Goal: Transaction & Acquisition: Purchase product/service

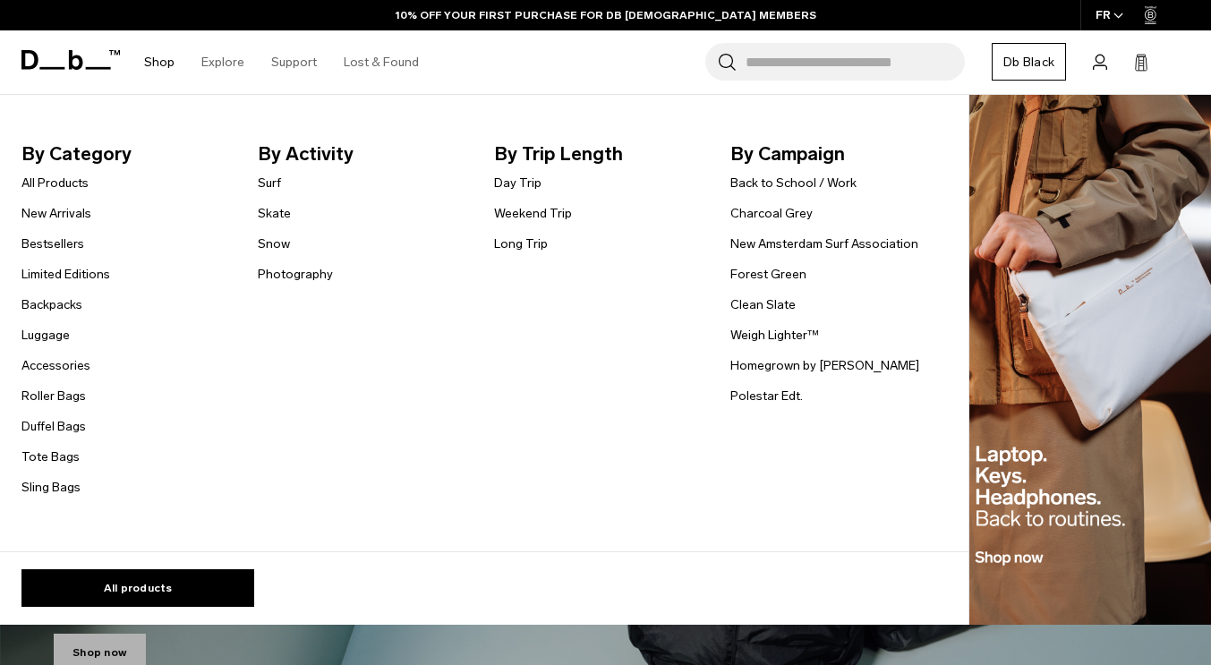
click at [146, 54] on link "Shop" at bounding box center [159, 62] width 30 height 64
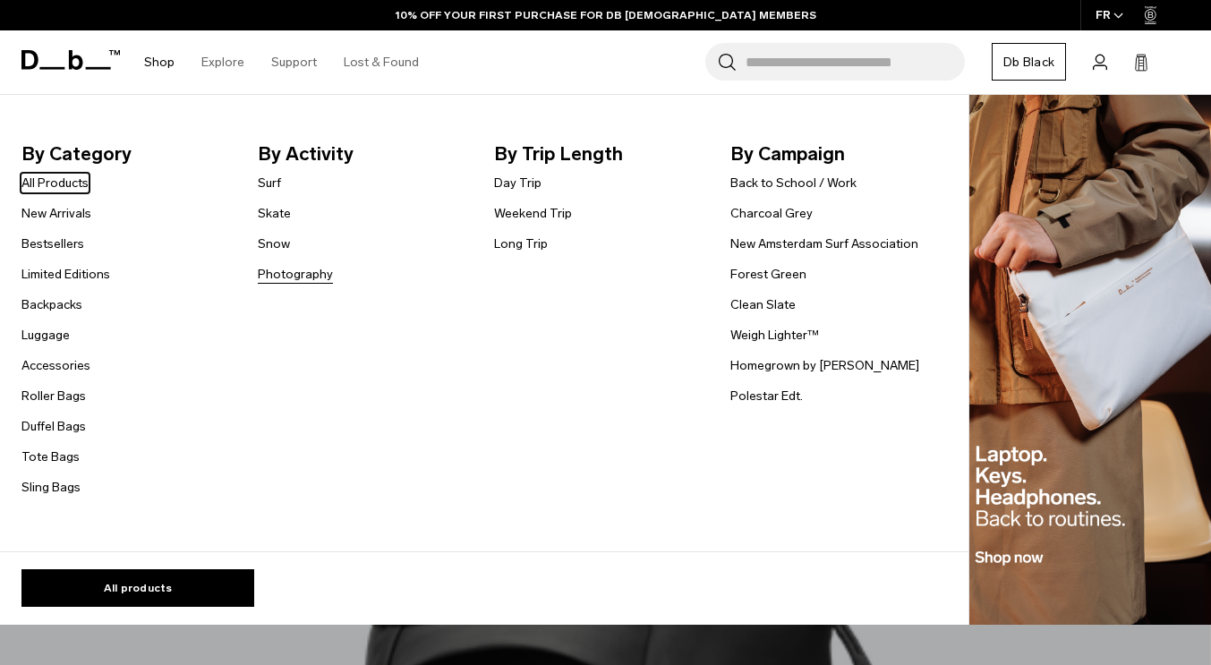
click at [322, 275] on link "Photography" at bounding box center [295, 274] width 75 height 19
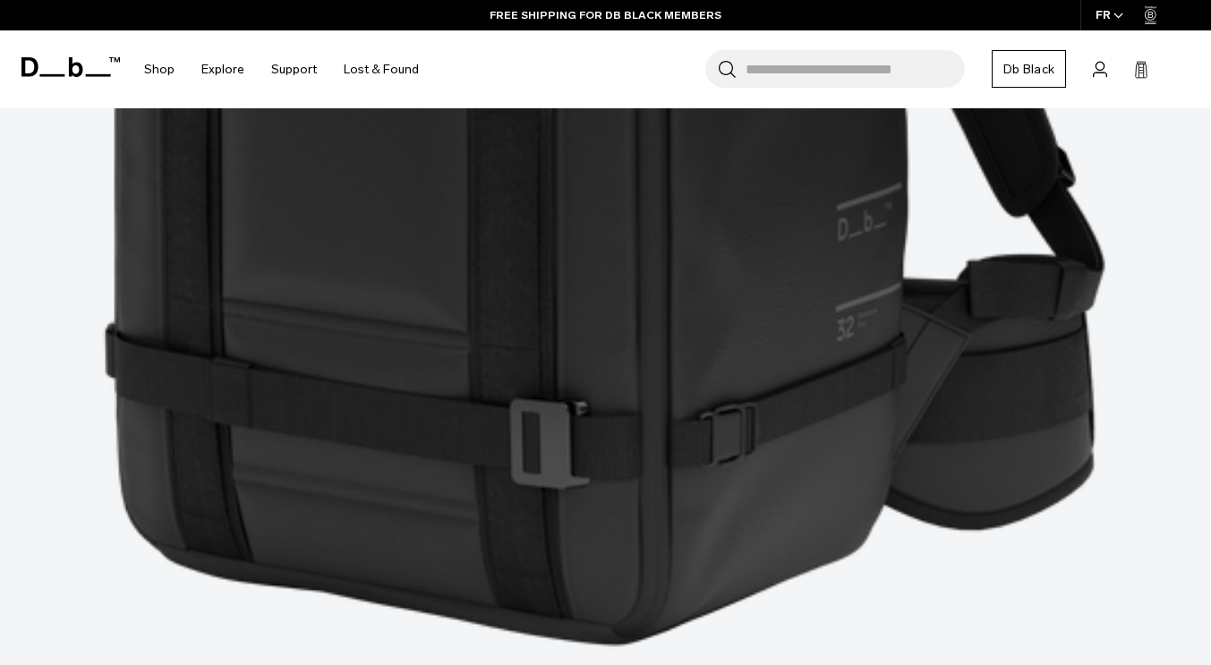
scroll to position [2685, 0]
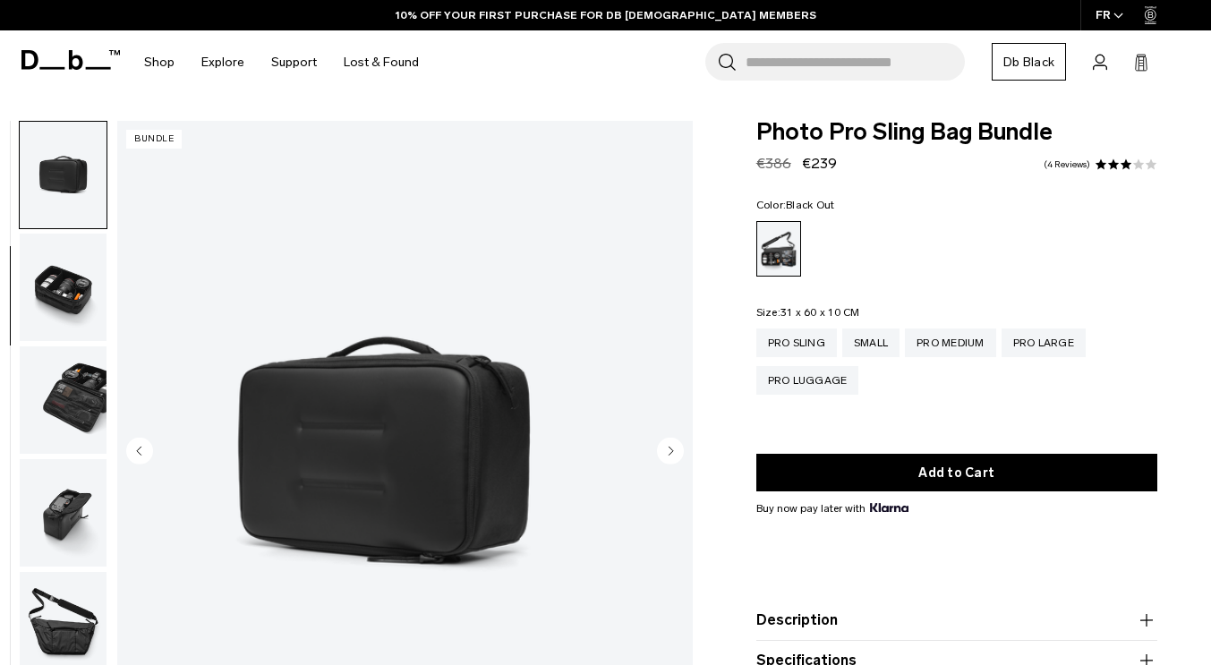
click at [673, 450] on circle "Next slide" at bounding box center [670, 451] width 27 height 27
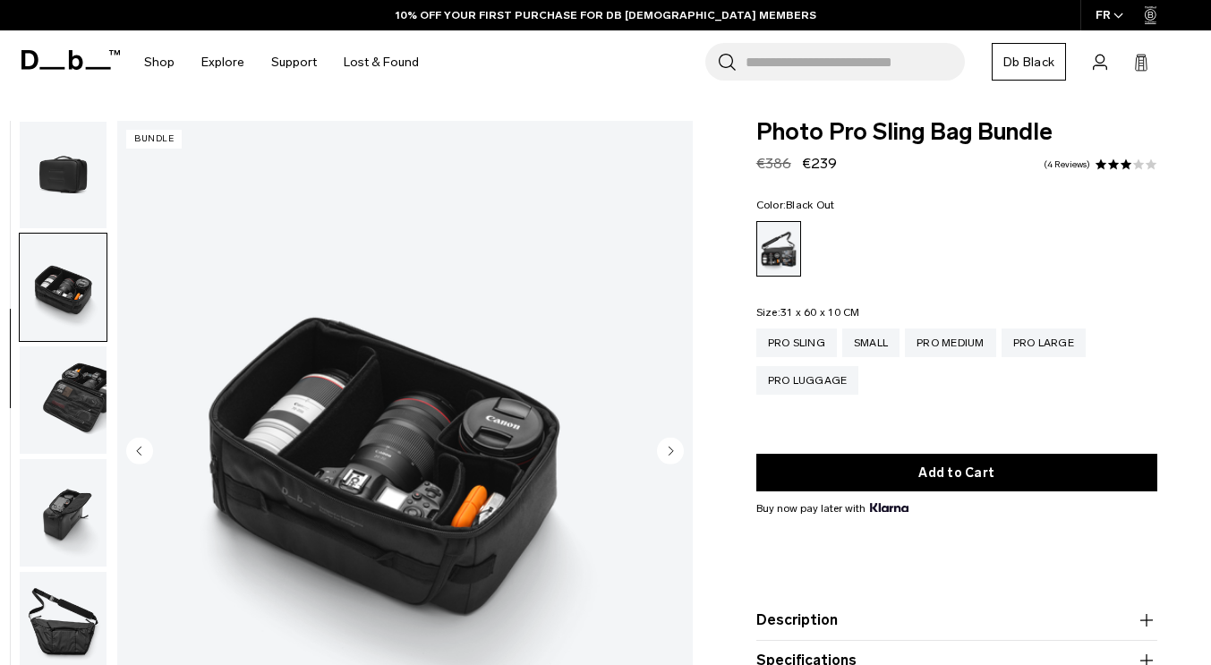
scroll to position [337, 0]
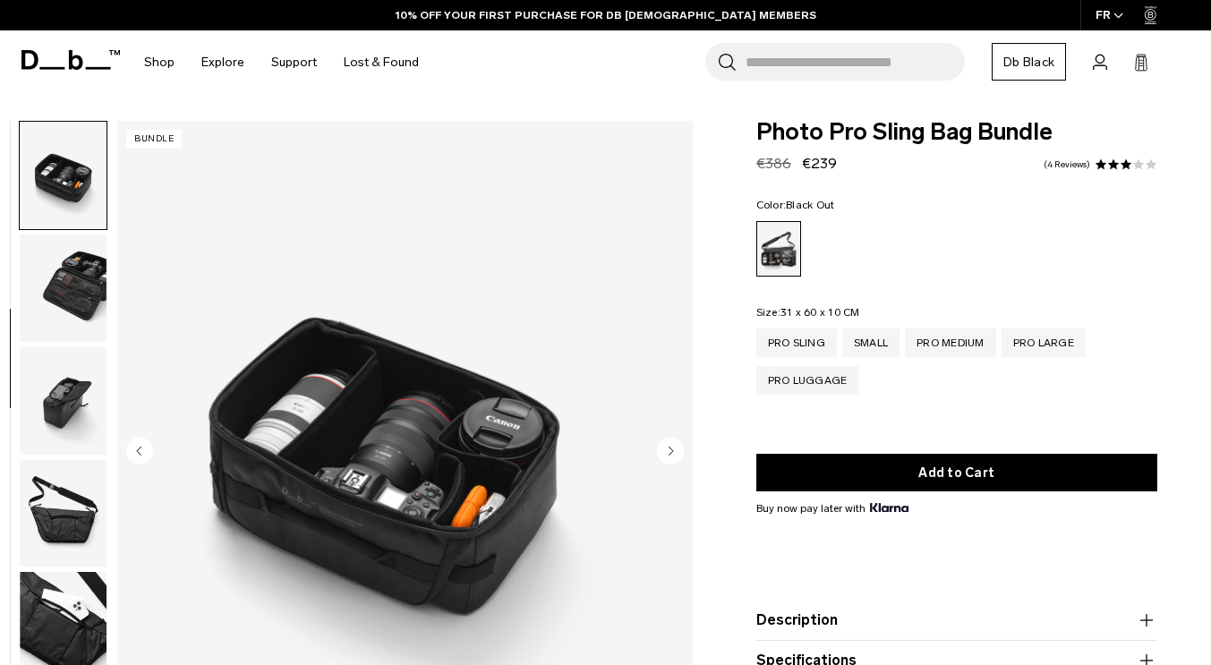
click at [673, 450] on circle "Next slide" at bounding box center [670, 451] width 27 height 27
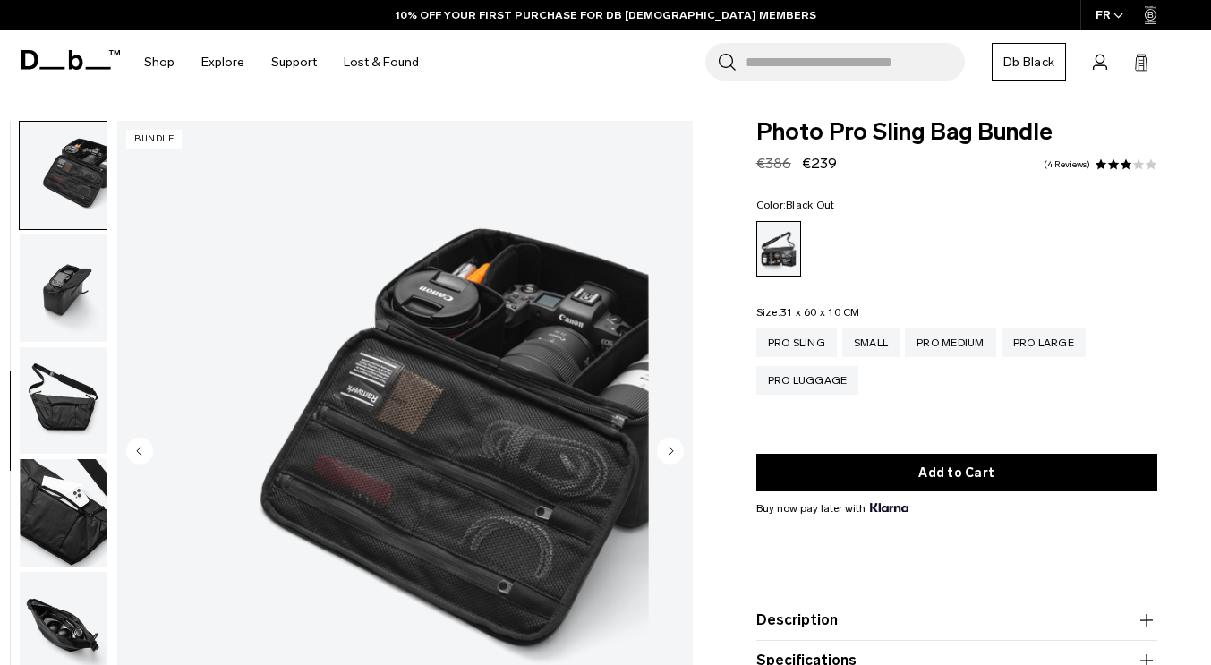
click at [673, 450] on circle "Next slide" at bounding box center [670, 451] width 27 height 27
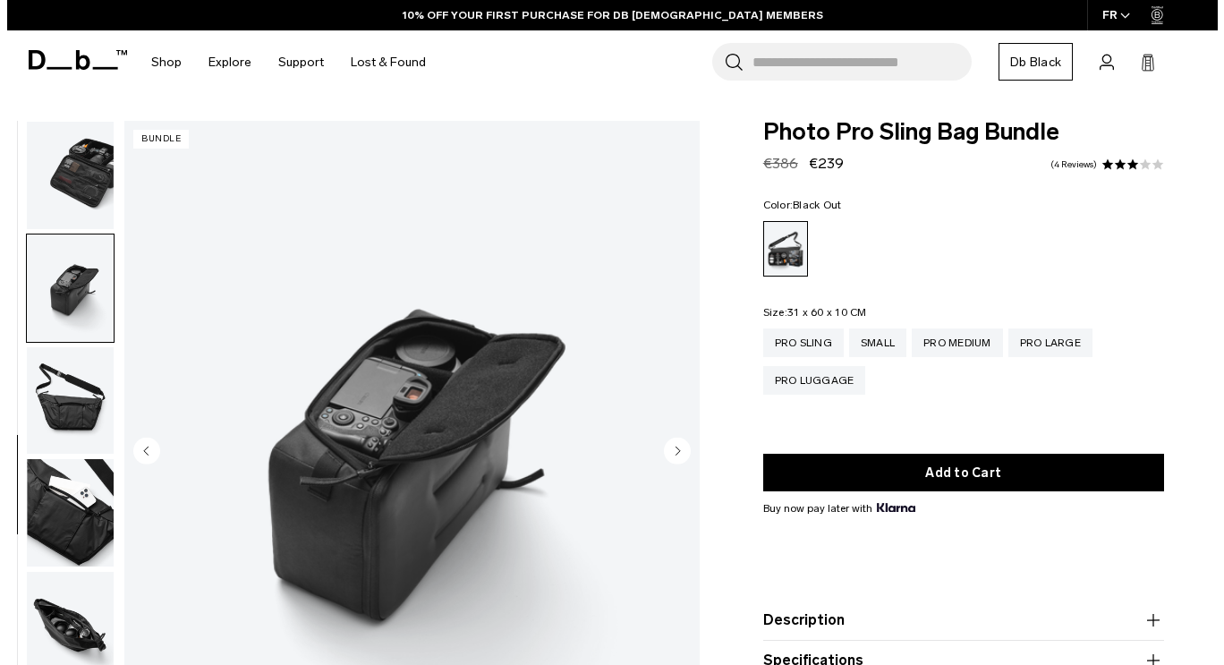
scroll to position [458, 0]
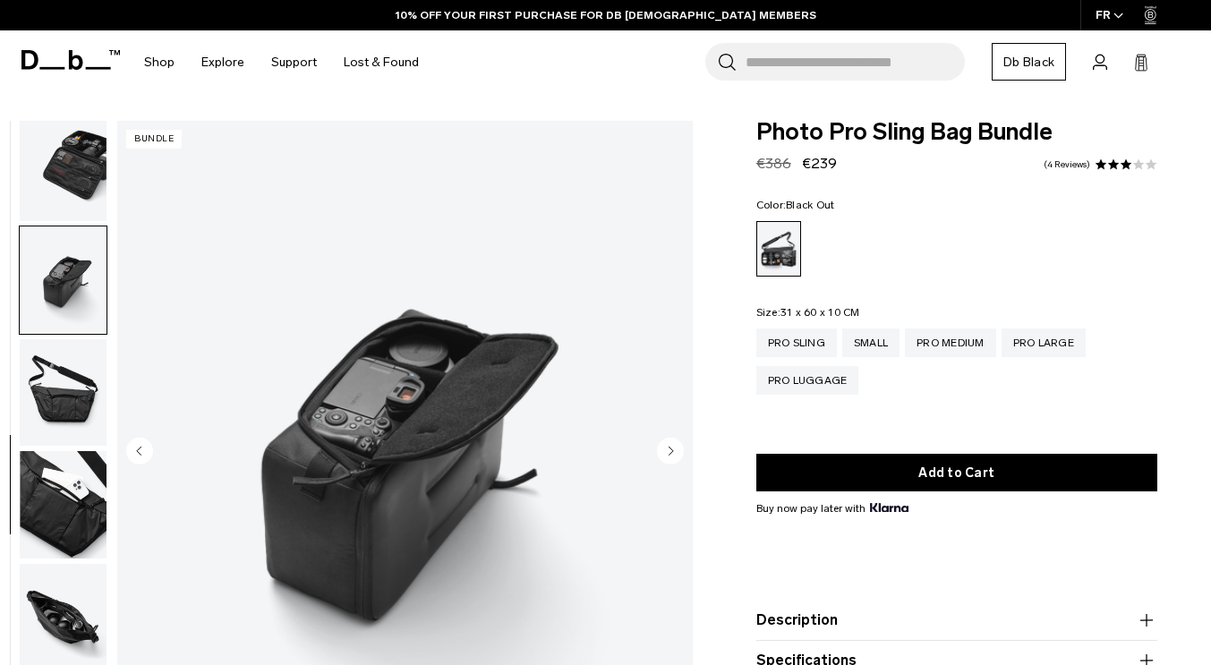
click at [673, 450] on circle "Next slide" at bounding box center [670, 451] width 27 height 27
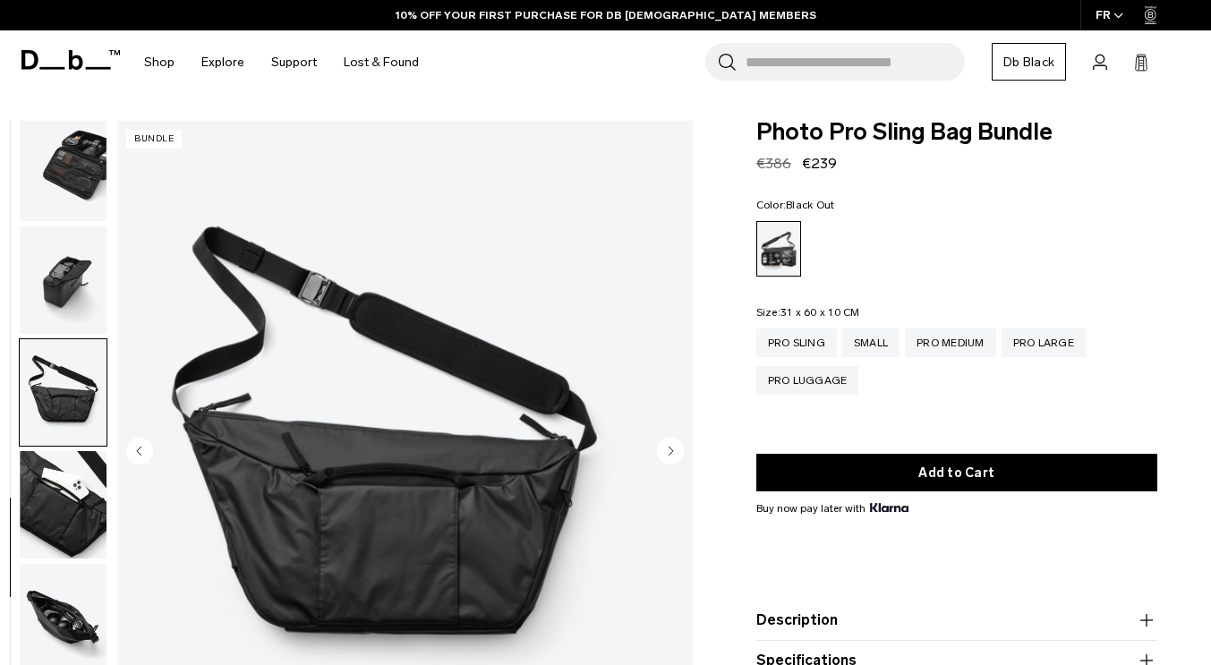
click at [673, 450] on circle "Next slide" at bounding box center [670, 451] width 27 height 27
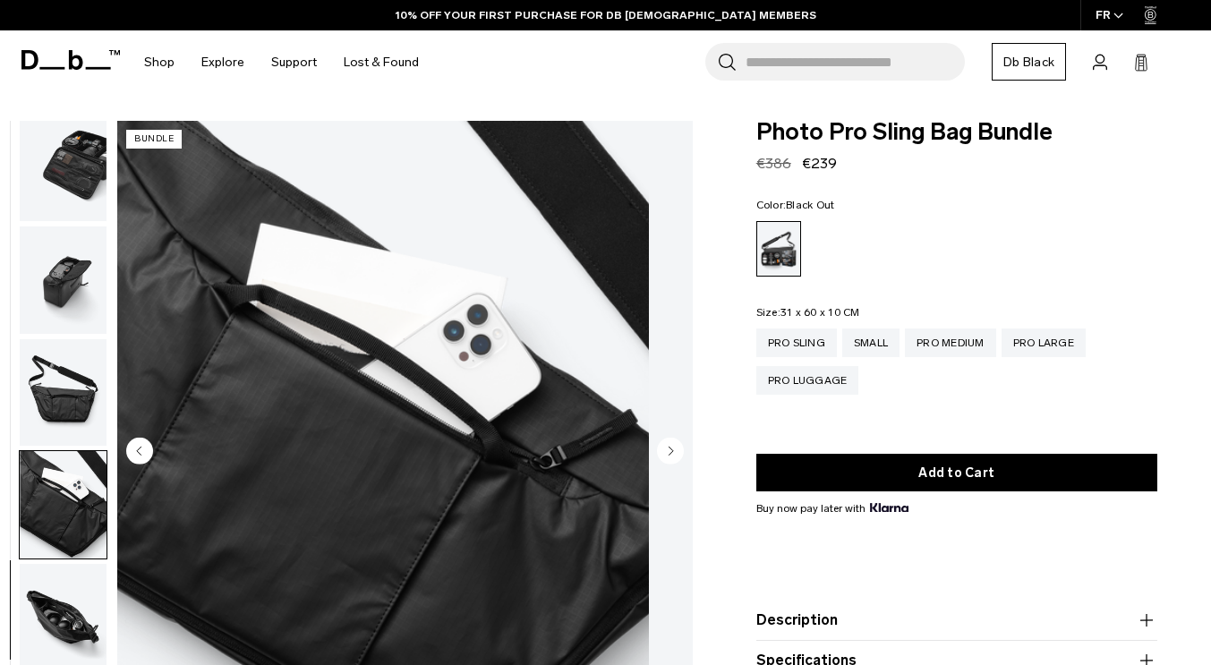
click at [673, 450] on circle "Next slide" at bounding box center [670, 451] width 27 height 27
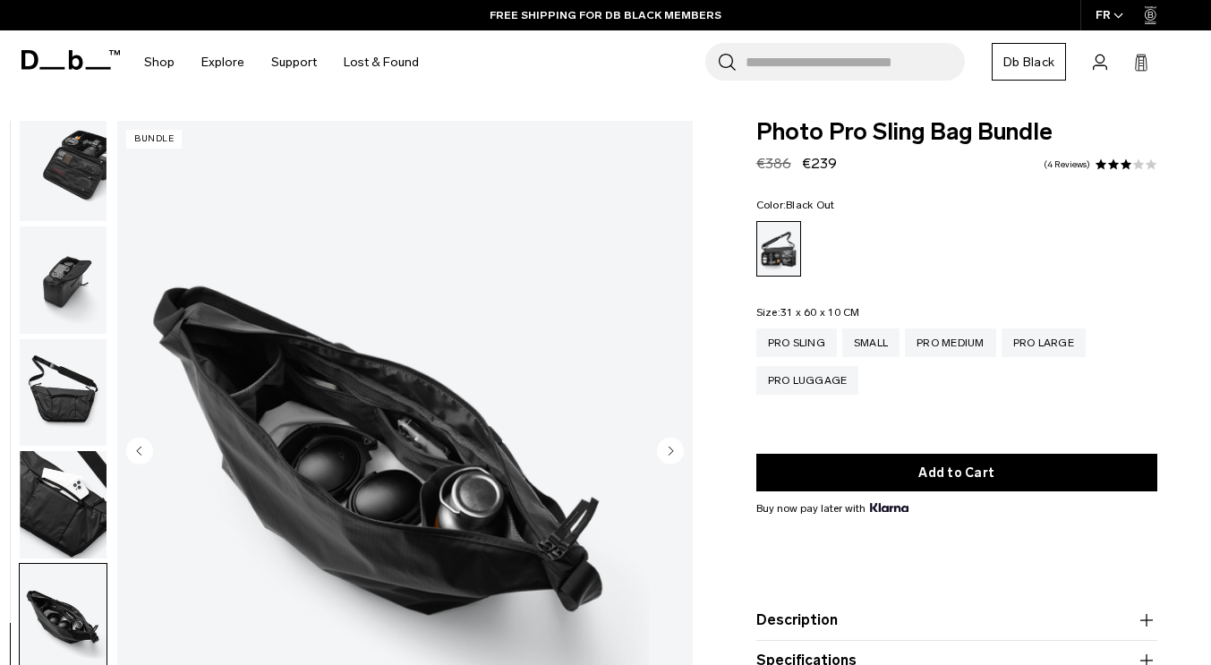
click at [673, 450] on circle "Next slide" at bounding box center [670, 451] width 27 height 27
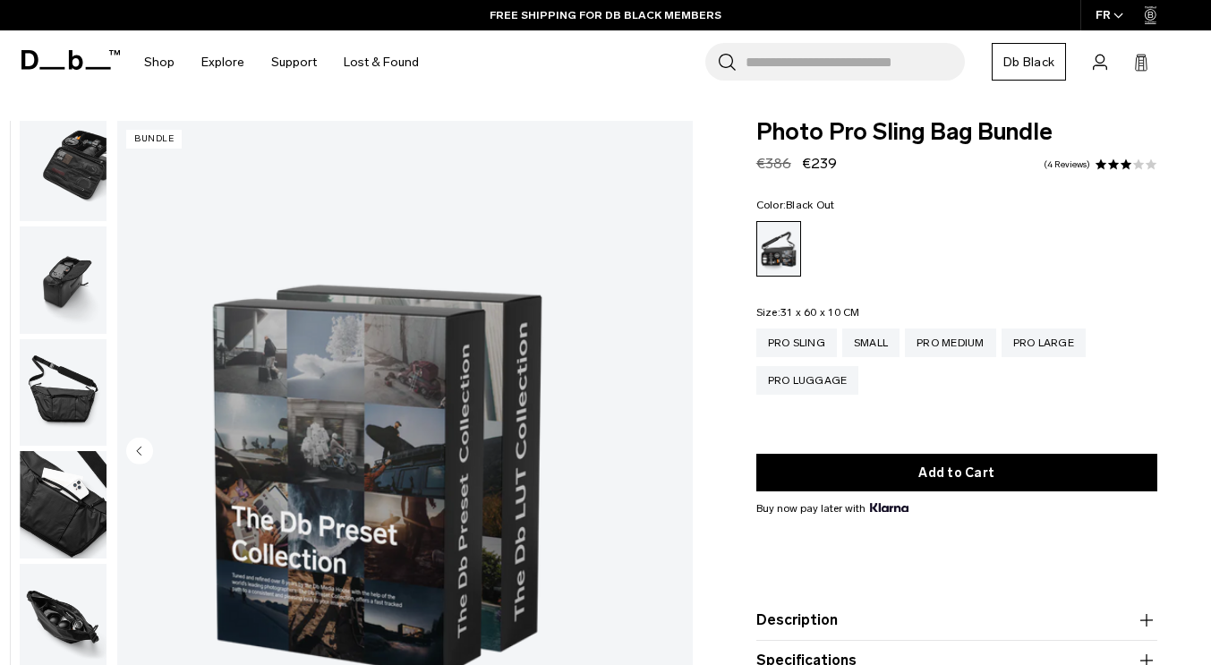
click at [649, 450] on img "10 / 10" at bounding box center [383, 453] width 532 height 664
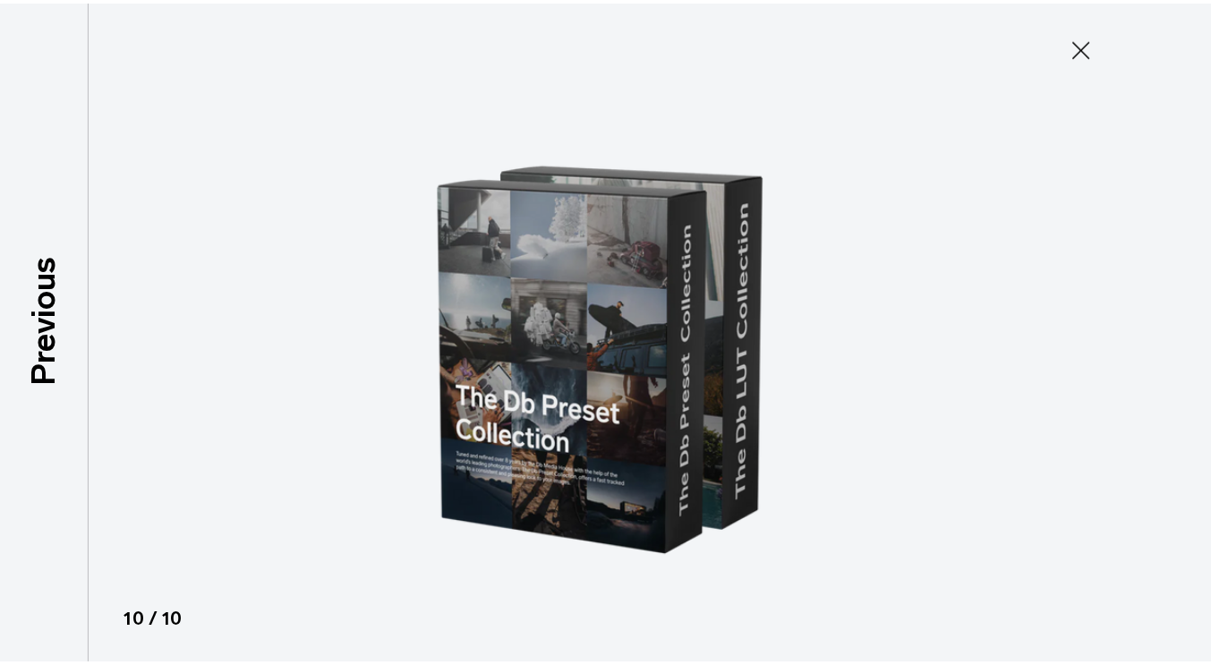
scroll to position [449, 0]
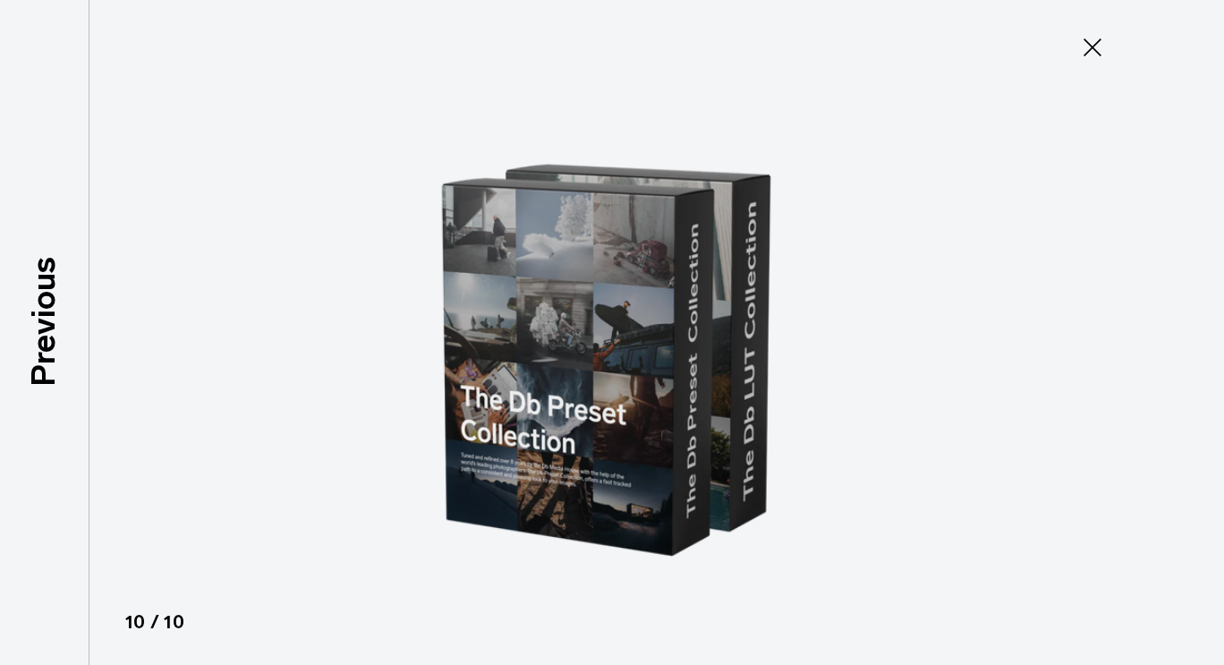
click at [1104, 54] on icon at bounding box center [1092, 47] width 29 height 29
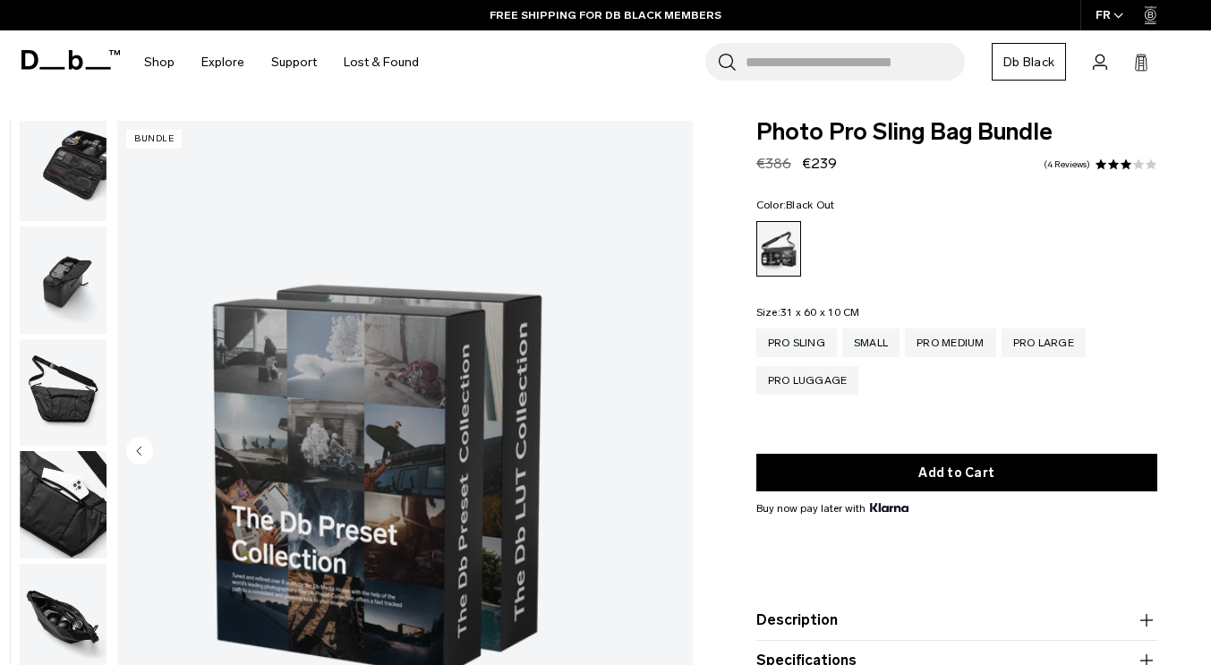
scroll to position [0, 0]
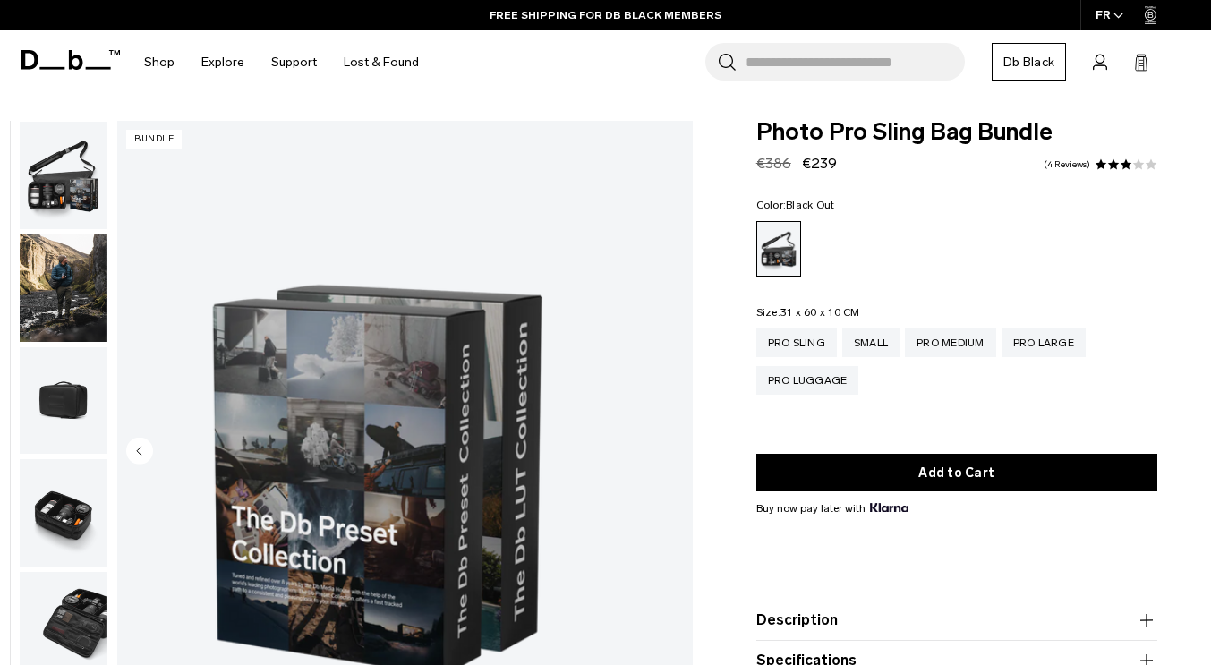
click at [107, 281] on img "button" at bounding box center [63, 287] width 87 height 107
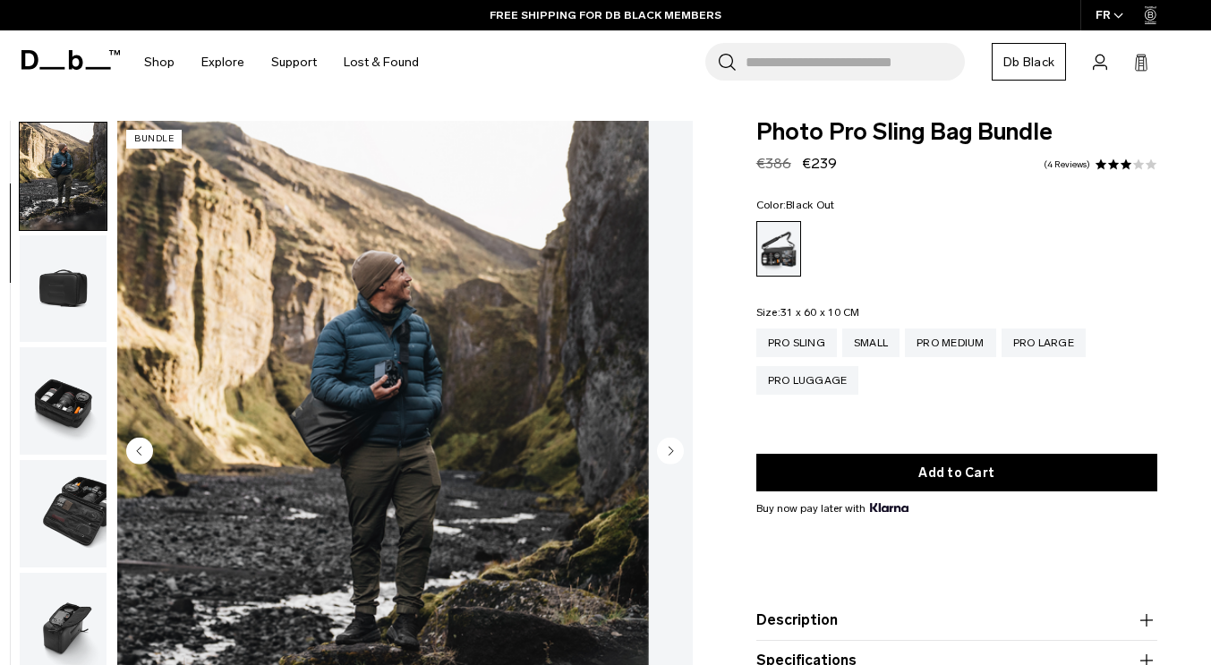
scroll to position [113, 0]
click at [456, 362] on img "2 / 10" at bounding box center [383, 453] width 532 height 664
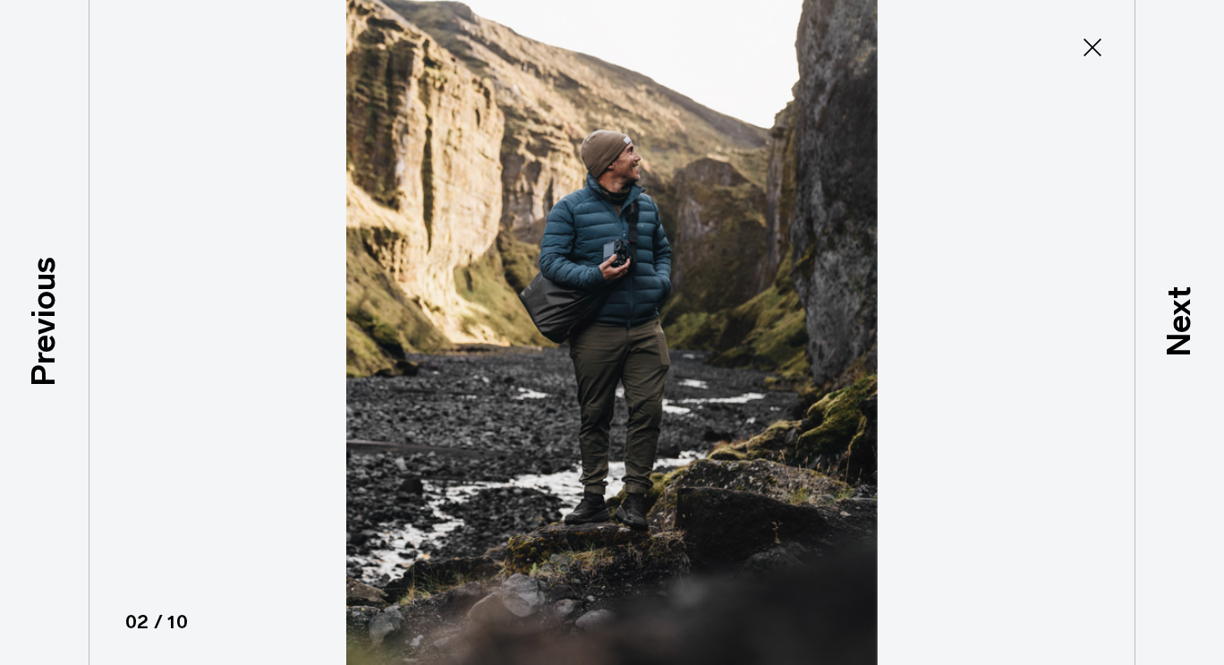
click at [585, 320] on img at bounding box center [611, 332] width 805 height 665
click at [286, 309] on img at bounding box center [611, 332] width 805 height 665
click at [1090, 50] on icon at bounding box center [1093, 47] width 18 height 18
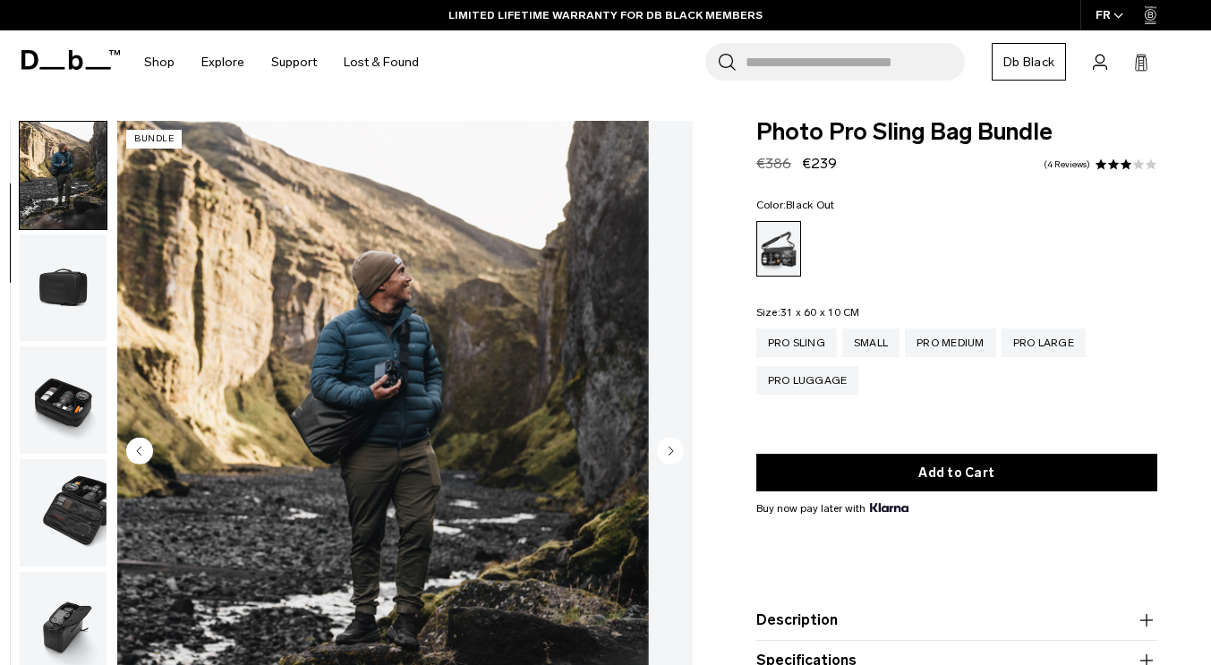
click at [671, 449] on circle "Next slide" at bounding box center [670, 451] width 27 height 27
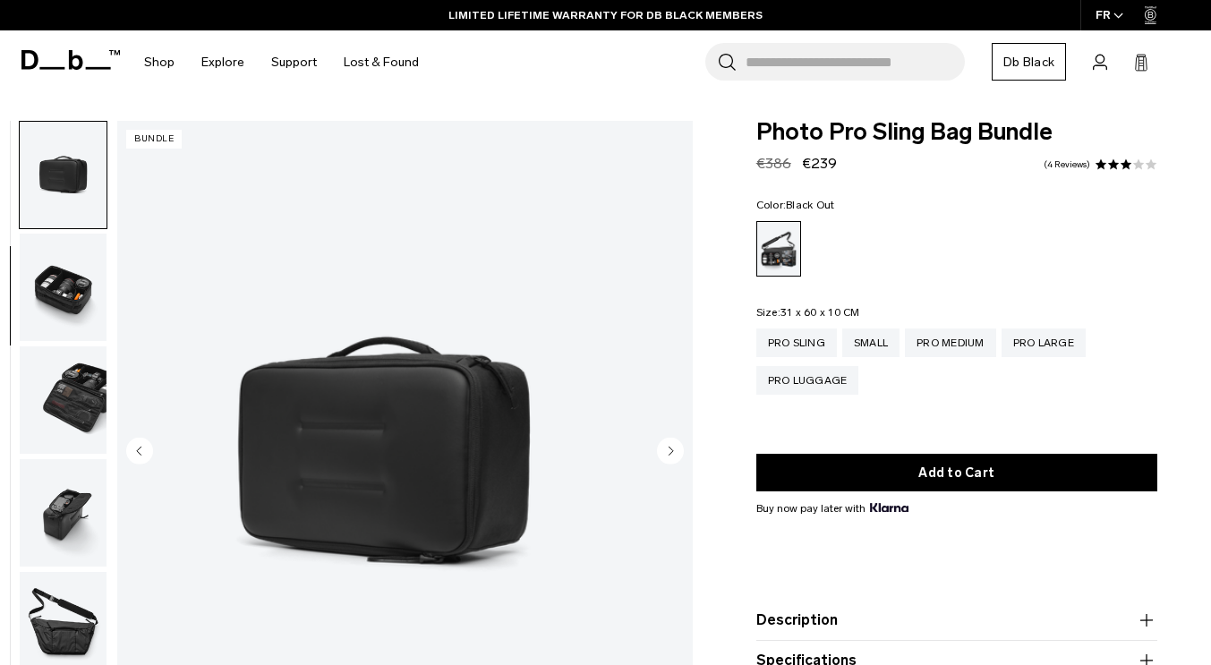
click at [672, 449] on circle "Next slide" at bounding box center [670, 451] width 27 height 27
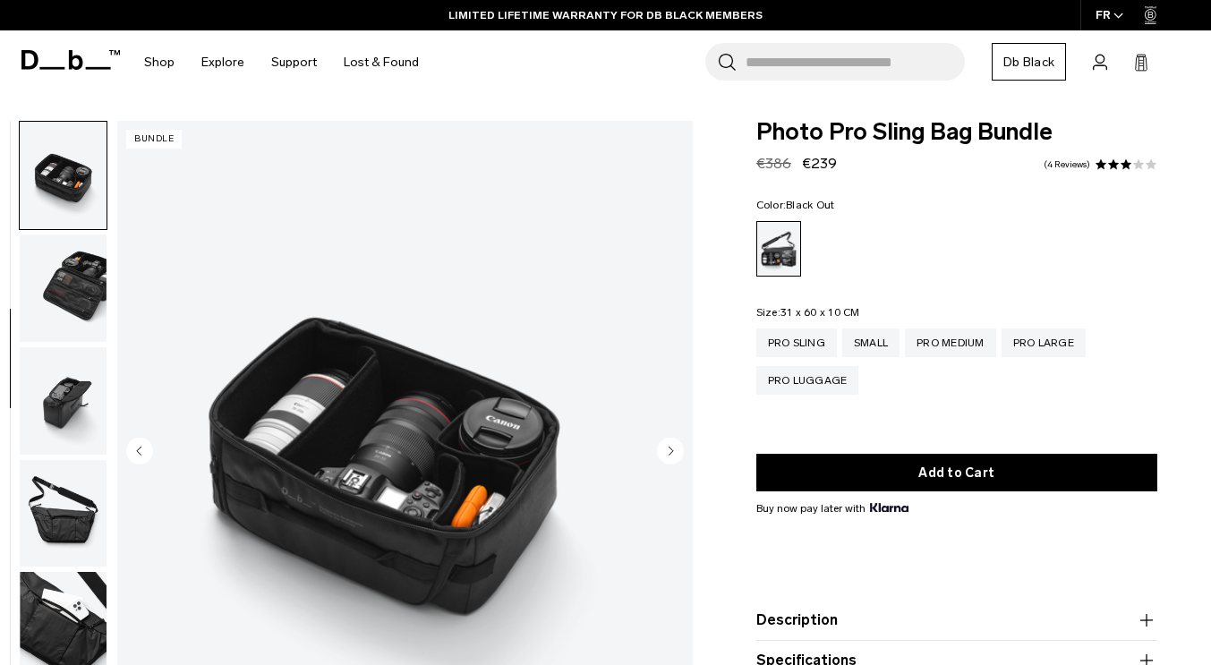
click at [662, 457] on circle "Next slide" at bounding box center [670, 451] width 27 height 27
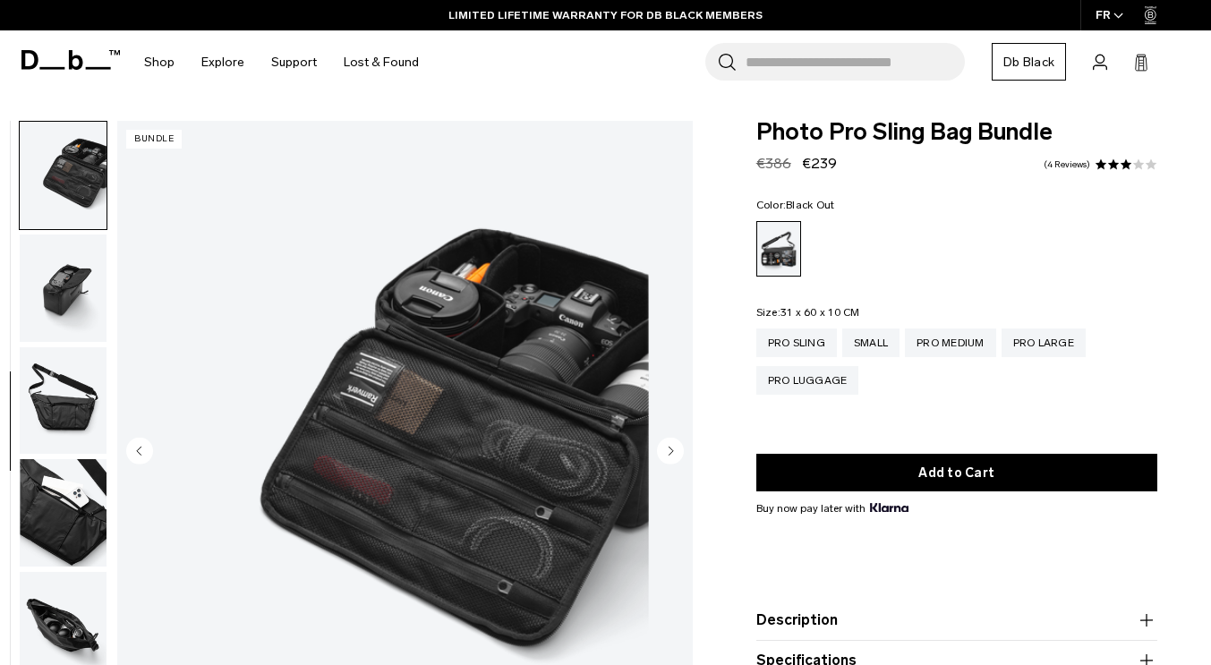
click at [664, 456] on circle "Next slide" at bounding box center [670, 451] width 27 height 27
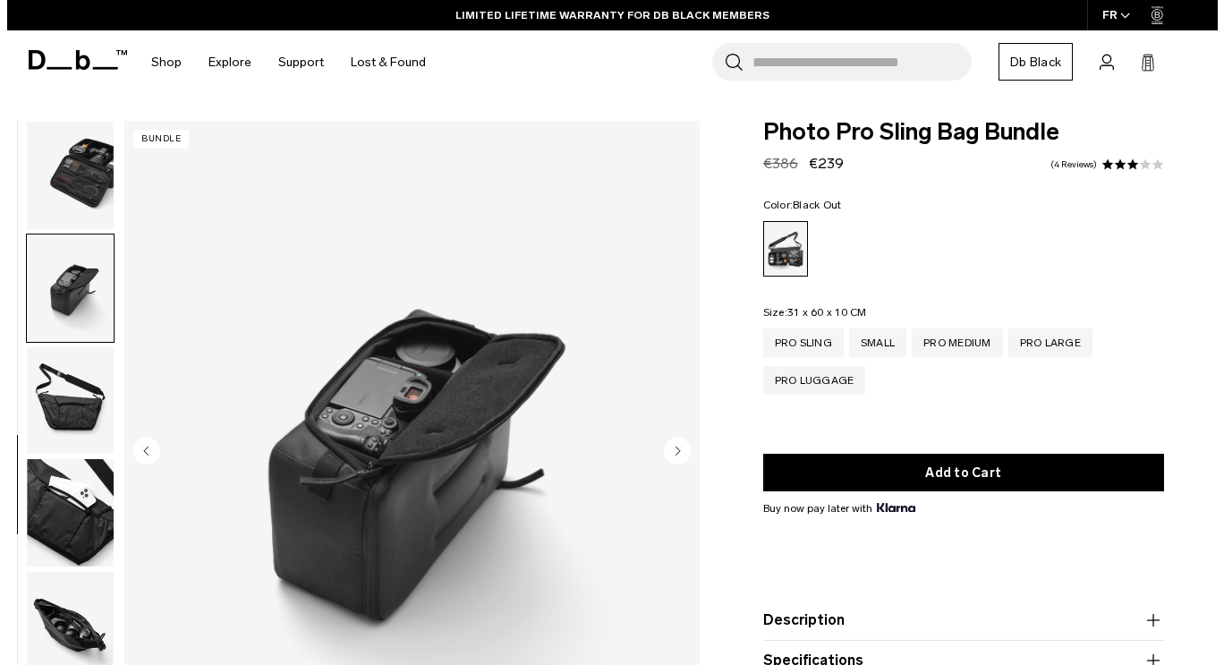
scroll to position [458, 0]
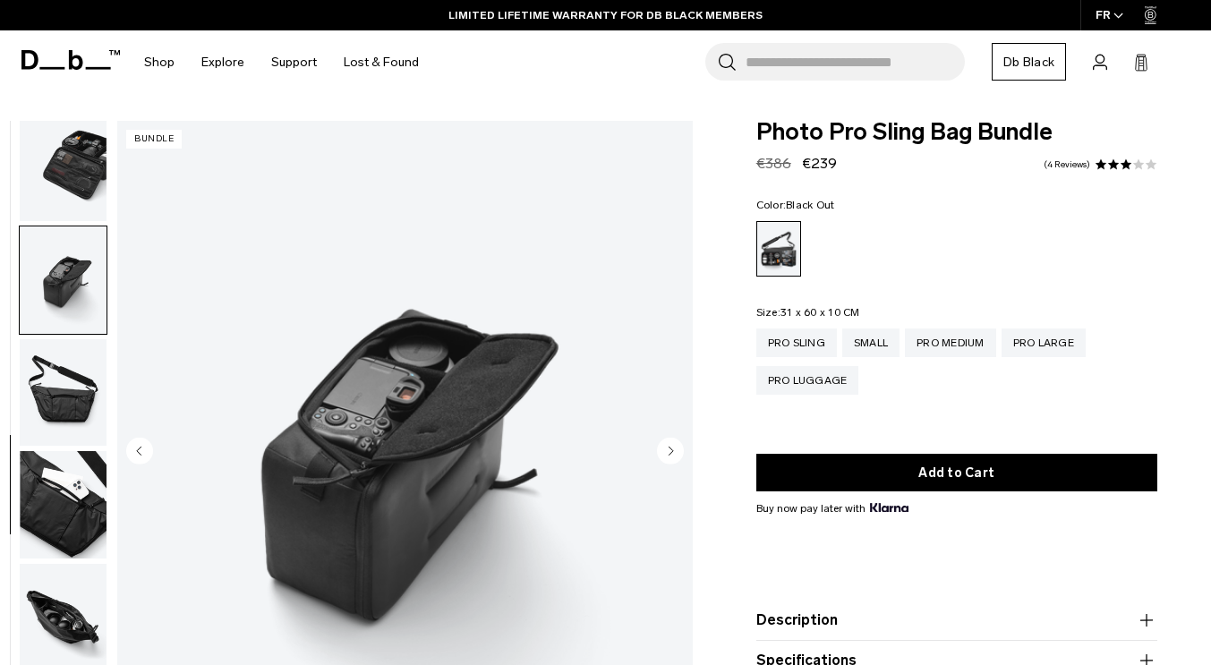
click at [664, 456] on circle "Next slide" at bounding box center [670, 451] width 27 height 27
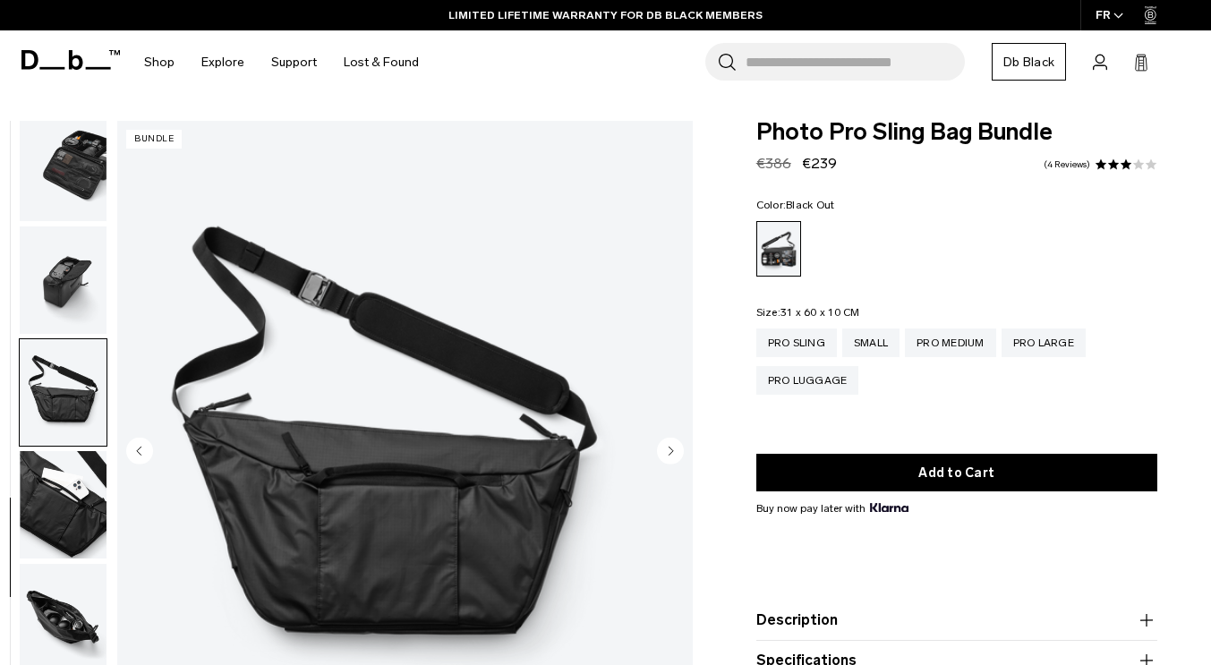
click at [665, 456] on circle "Next slide" at bounding box center [670, 451] width 27 height 27
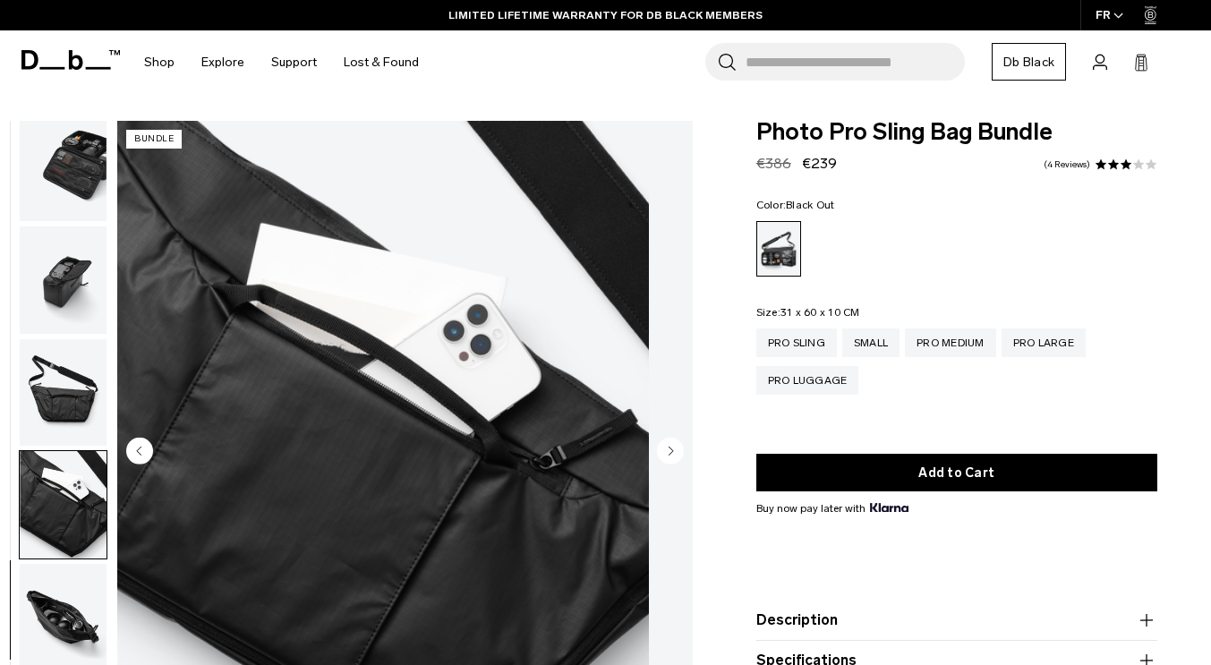
click at [668, 456] on circle "Next slide" at bounding box center [670, 451] width 27 height 27
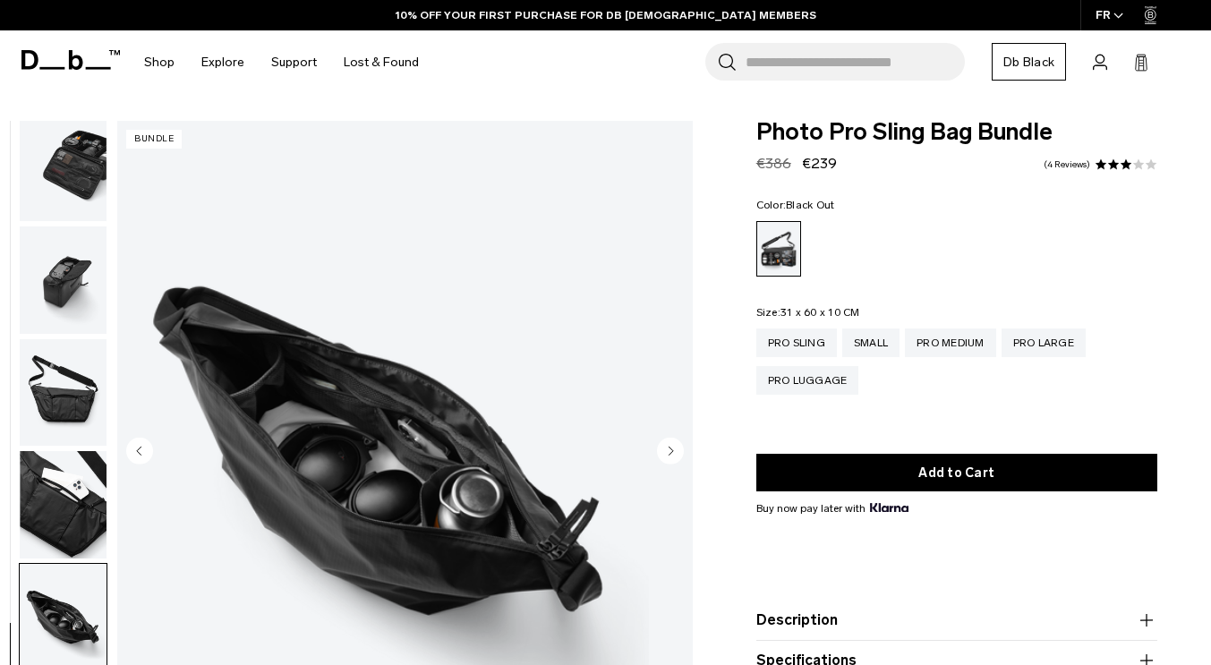
click at [666, 454] on circle "Next slide" at bounding box center [670, 451] width 27 height 27
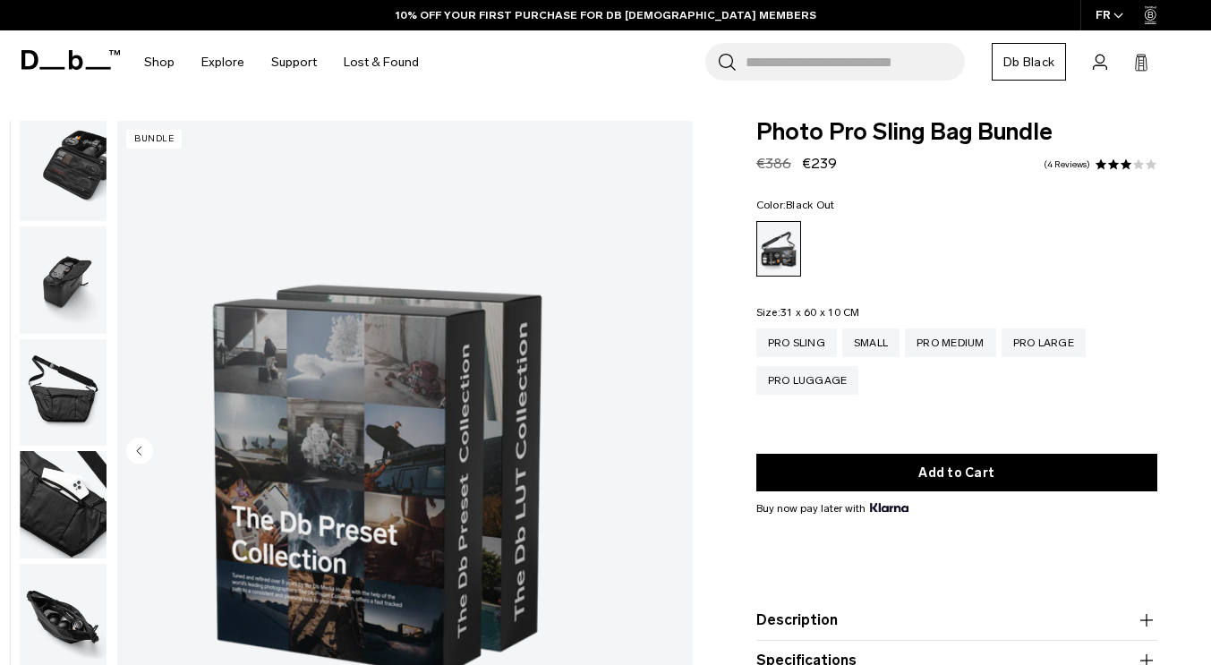
click at [649, 454] on img "10 / 10" at bounding box center [383, 453] width 532 height 664
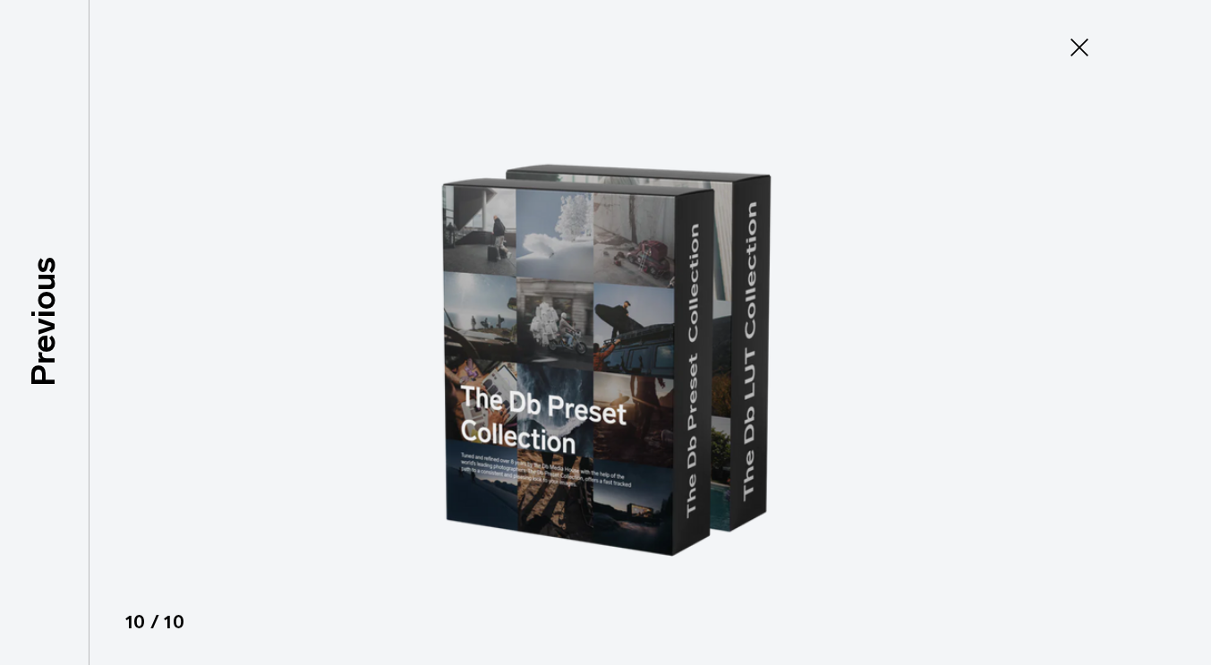
scroll to position [449, 0]
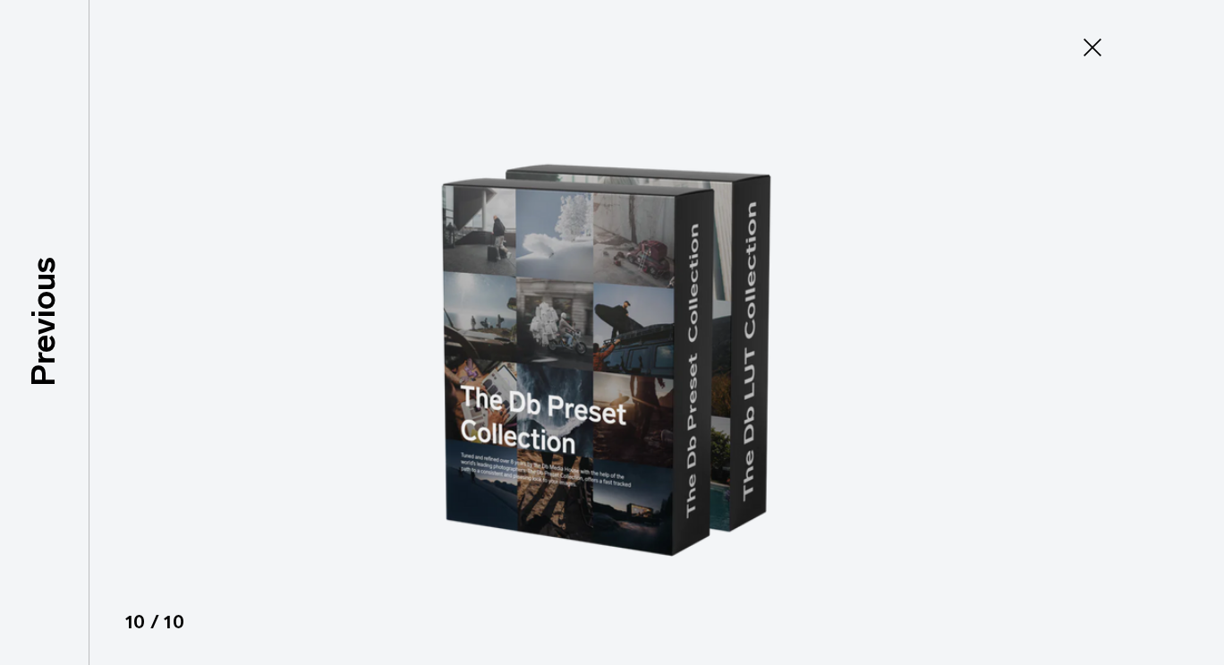
click at [1096, 55] on icon at bounding box center [1092, 47] width 29 height 29
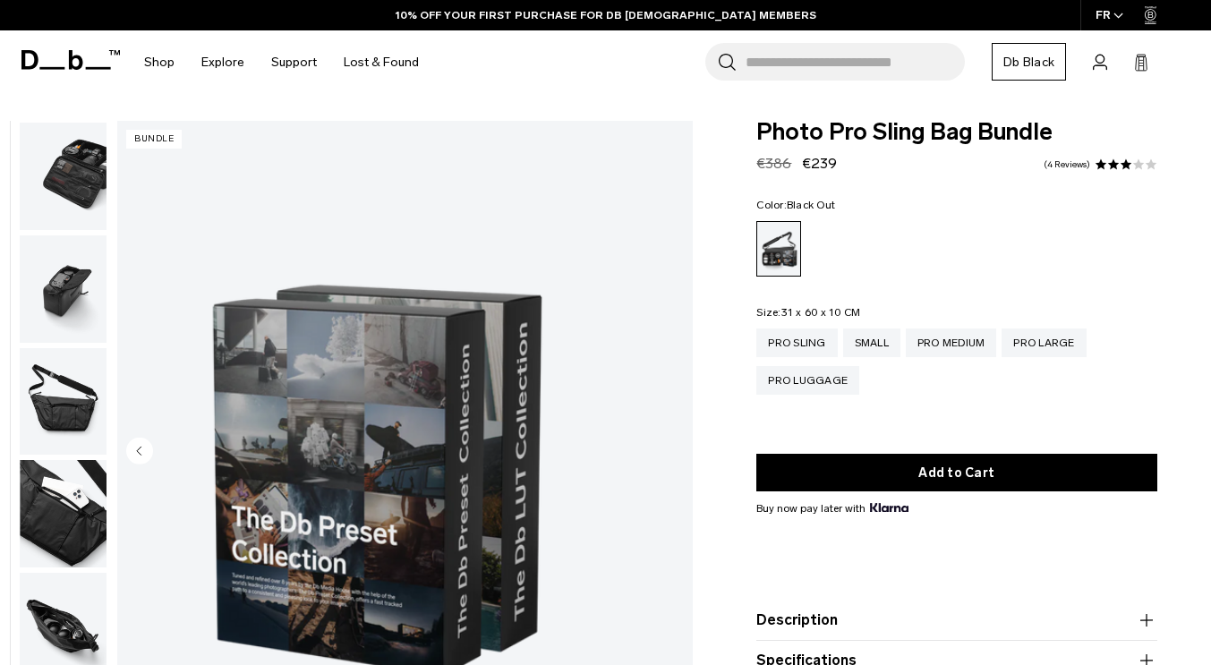
scroll to position [458, 0]
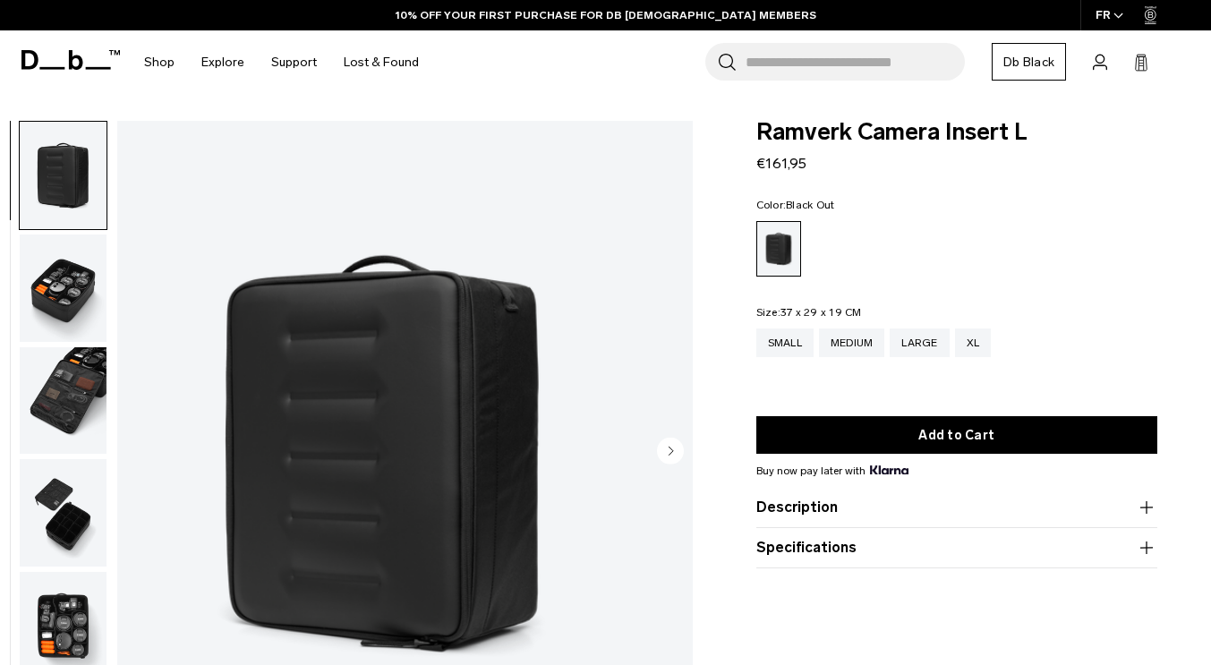
click at [107, 299] on img "button" at bounding box center [63, 287] width 87 height 107
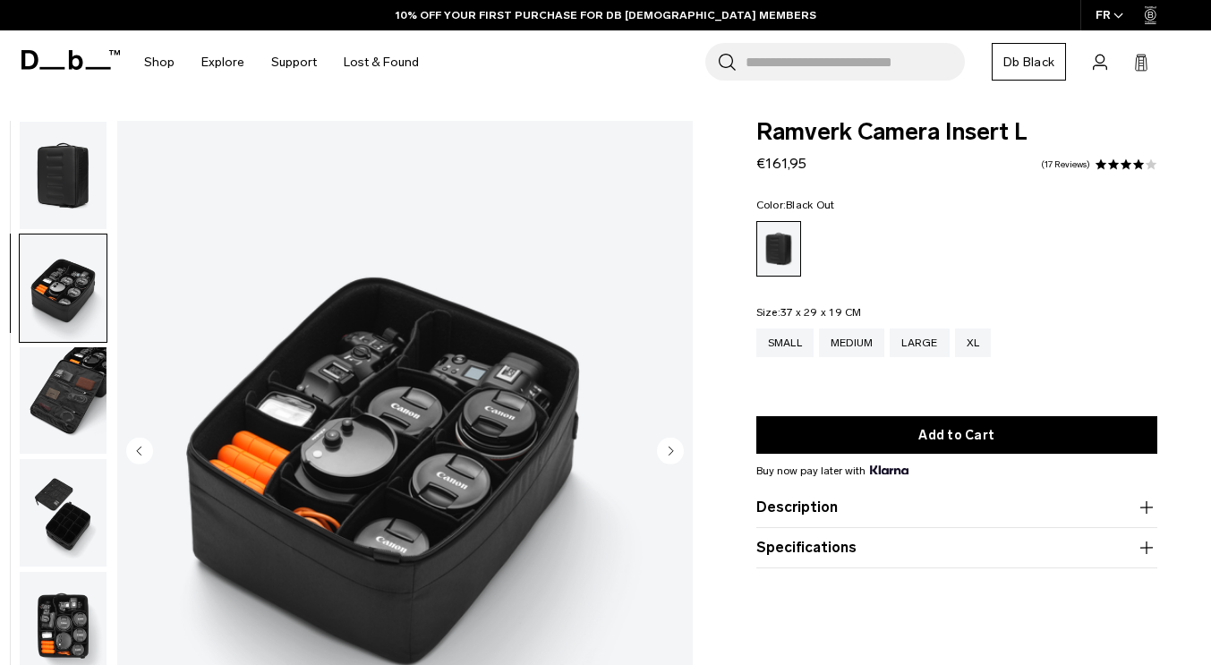
scroll to position [7, 0]
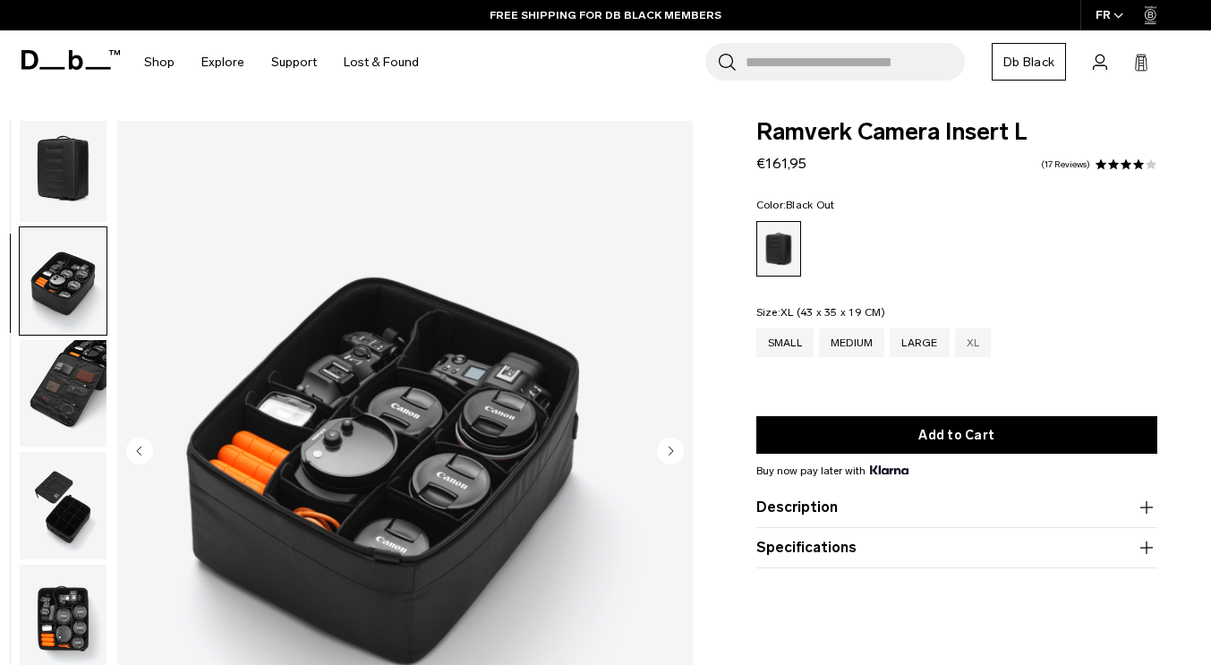
click at [970, 348] on div "XL" at bounding box center [973, 342] width 37 height 29
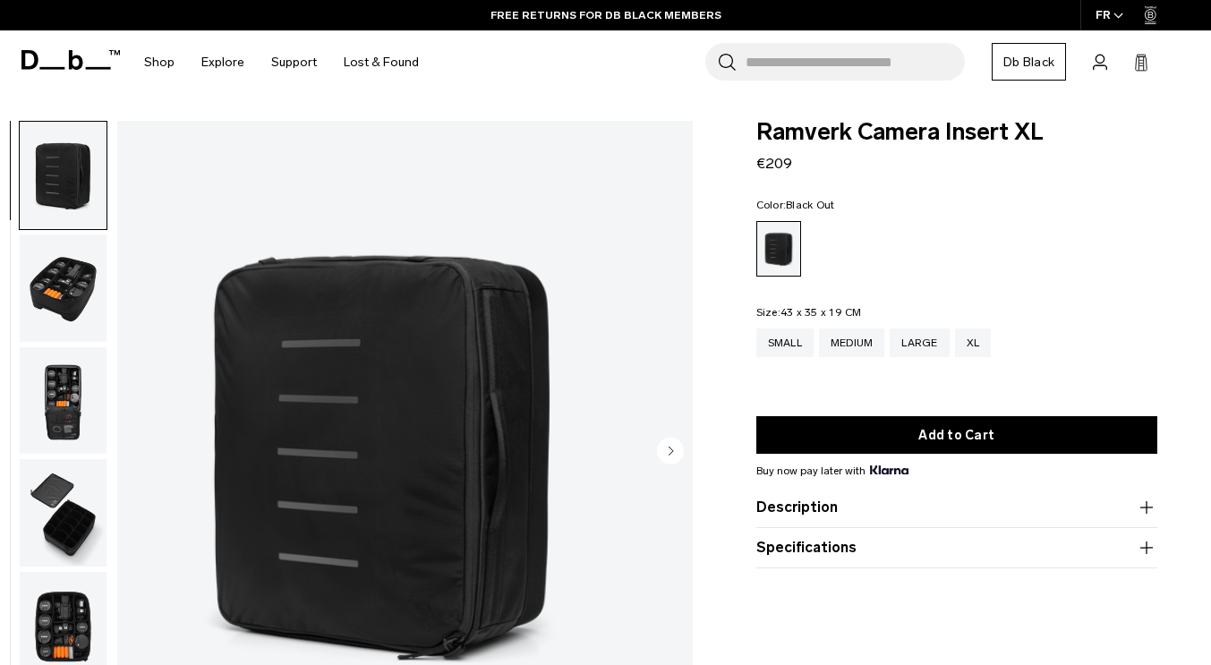
click at [107, 393] on img "button" at bounding box center [63, 400] width 87 height 107
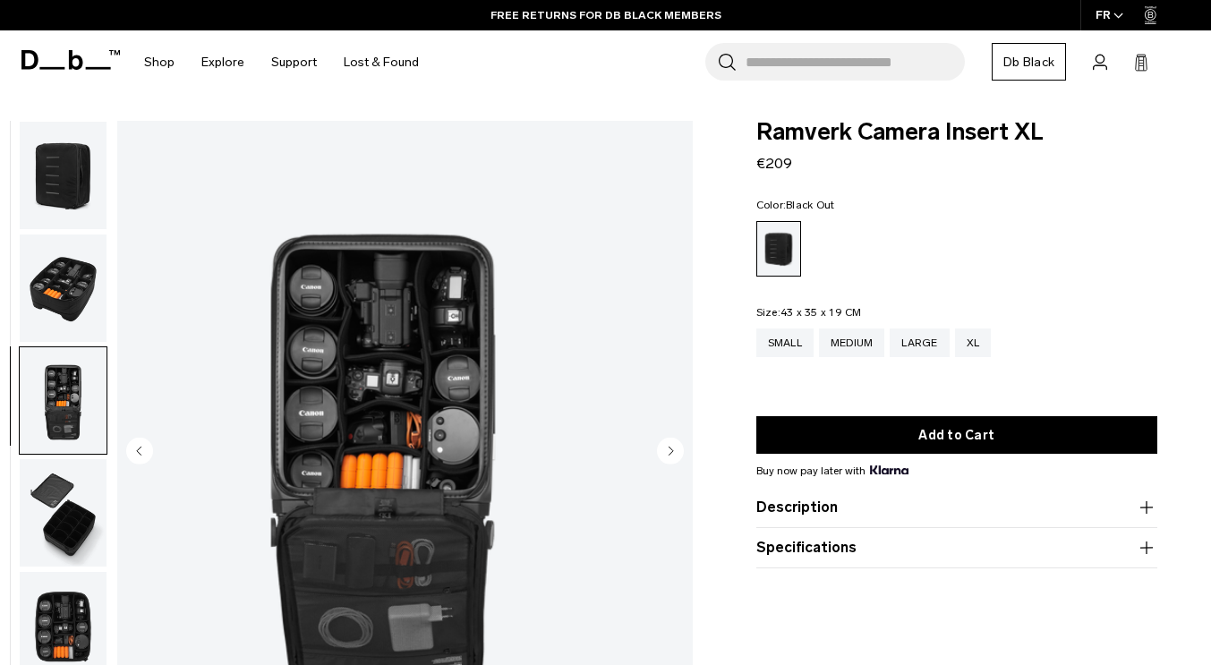
scroll to position [7, 0]
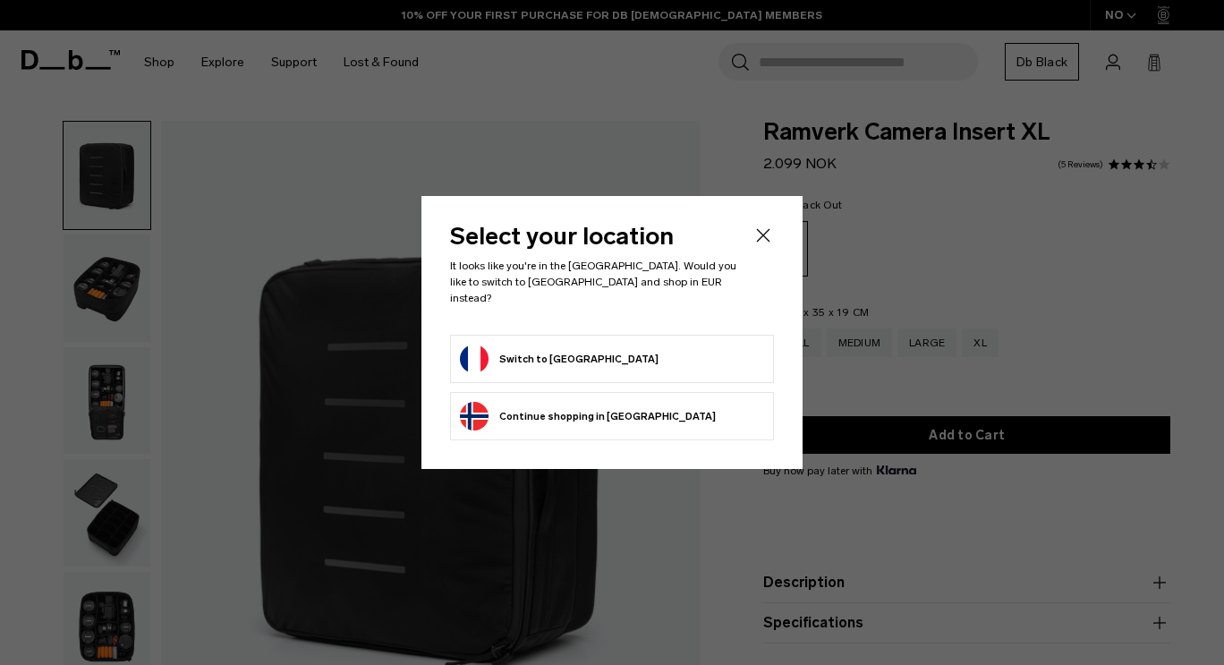
click at [653, 354] on form "Switch to [GEOGRAPHIC_DATA]" at bounding box center [612, 359] width 304 height 29
click at [546, 349] on button "Switch to [GEOGRAPHIC_DATA]" at bounding box center [559, 359] width 199 height 29
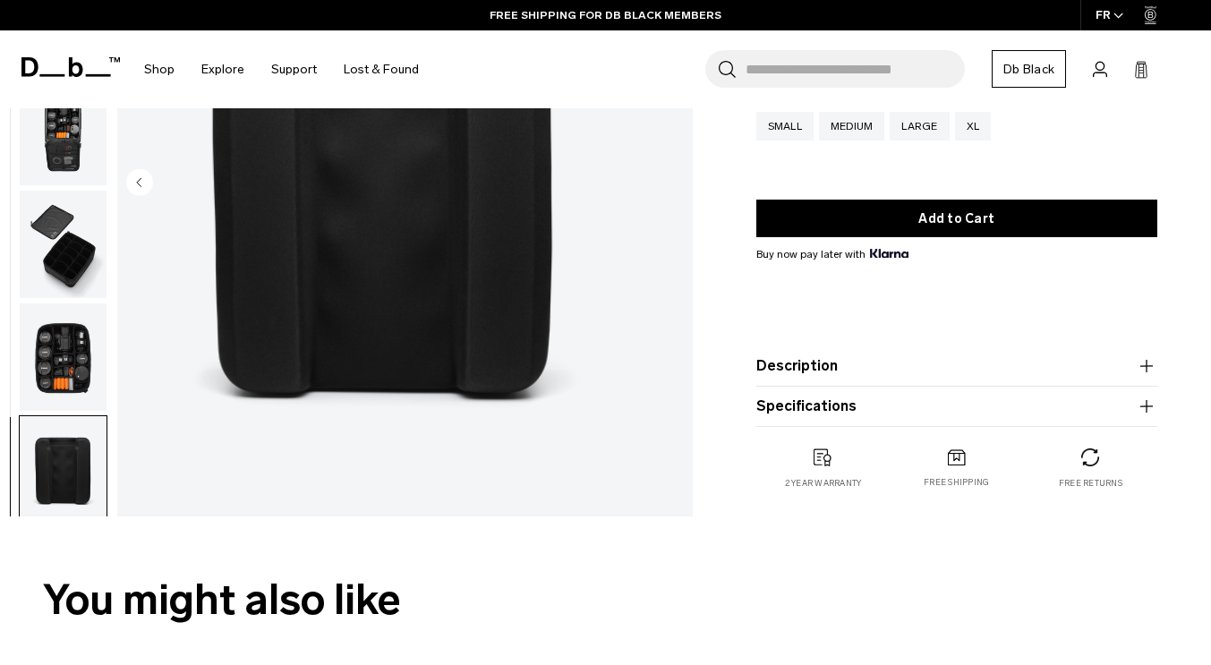
click at [107, 385] on img "button" at bounding box center [63, 356] width 87 height 107
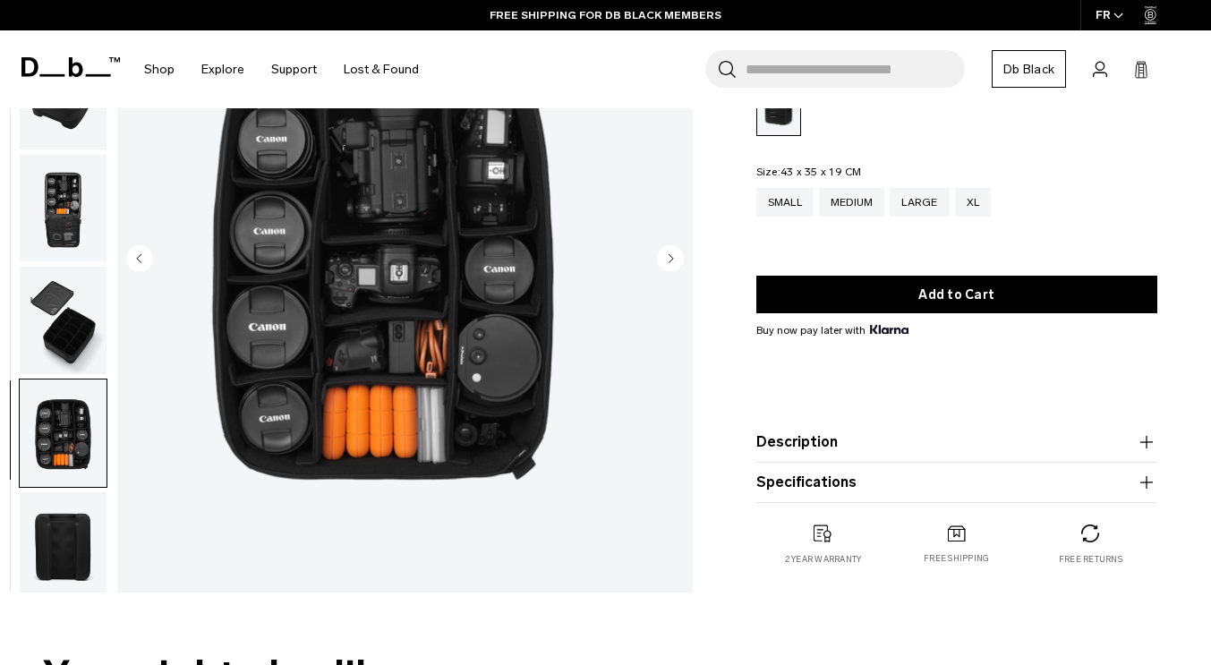
scroll to position [89, 0]
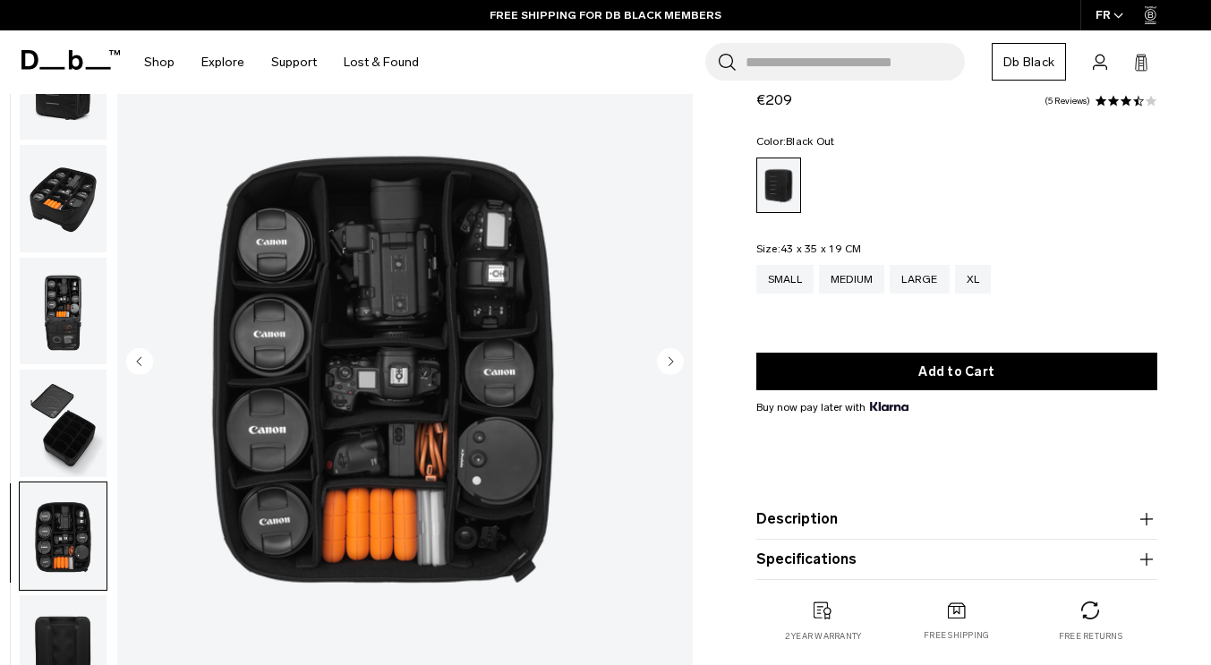
click at [97, 415] on img "button" at bounding box center [63, 423] width 87 height 107
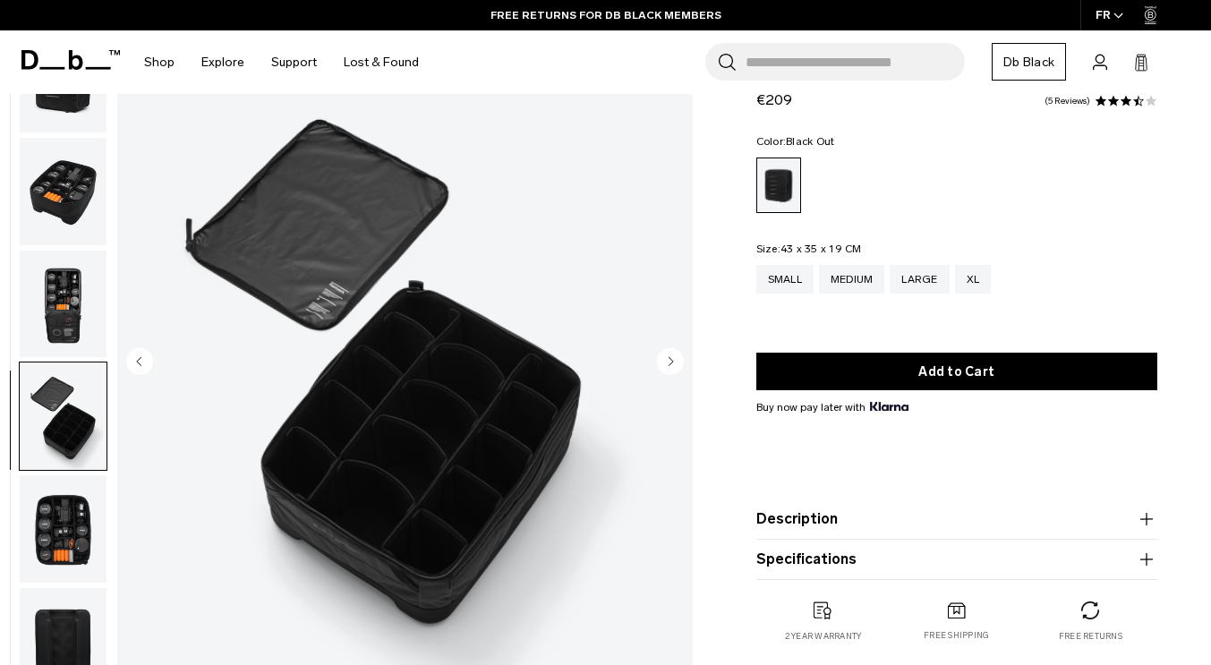
click at [107, 185] on img "button" at bounding box center [63, 191] width 87 height 107
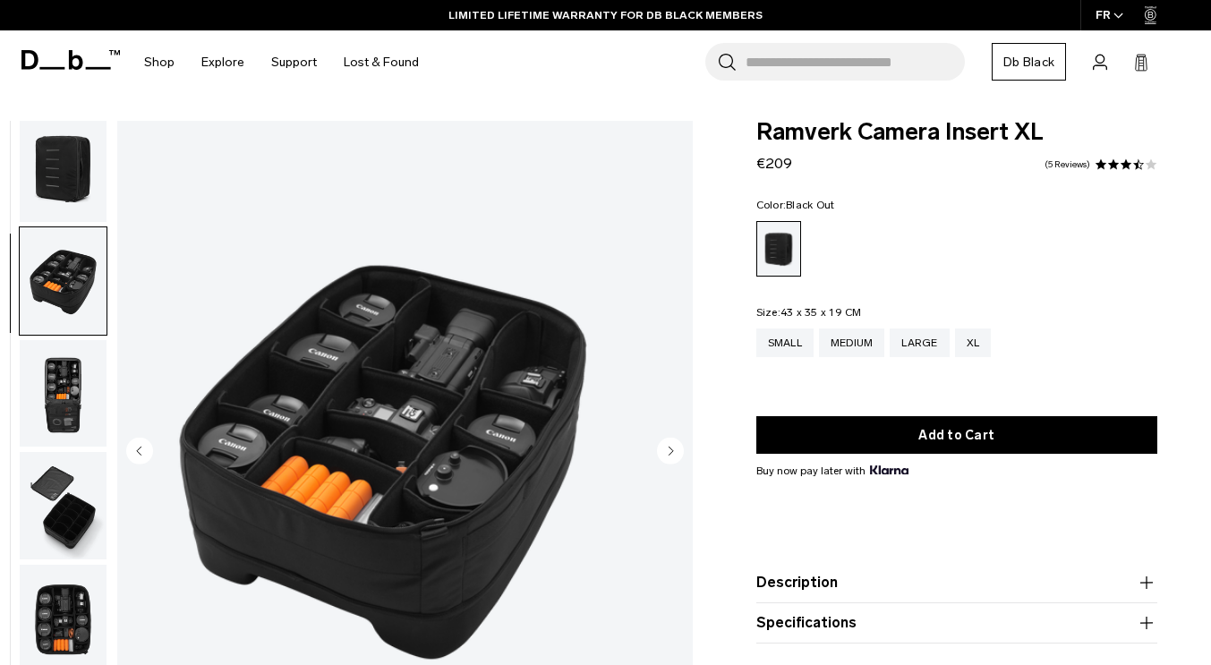
click at [659, 456] on circle "Next slide" at bounding box center [670, 451] width 27 height 27
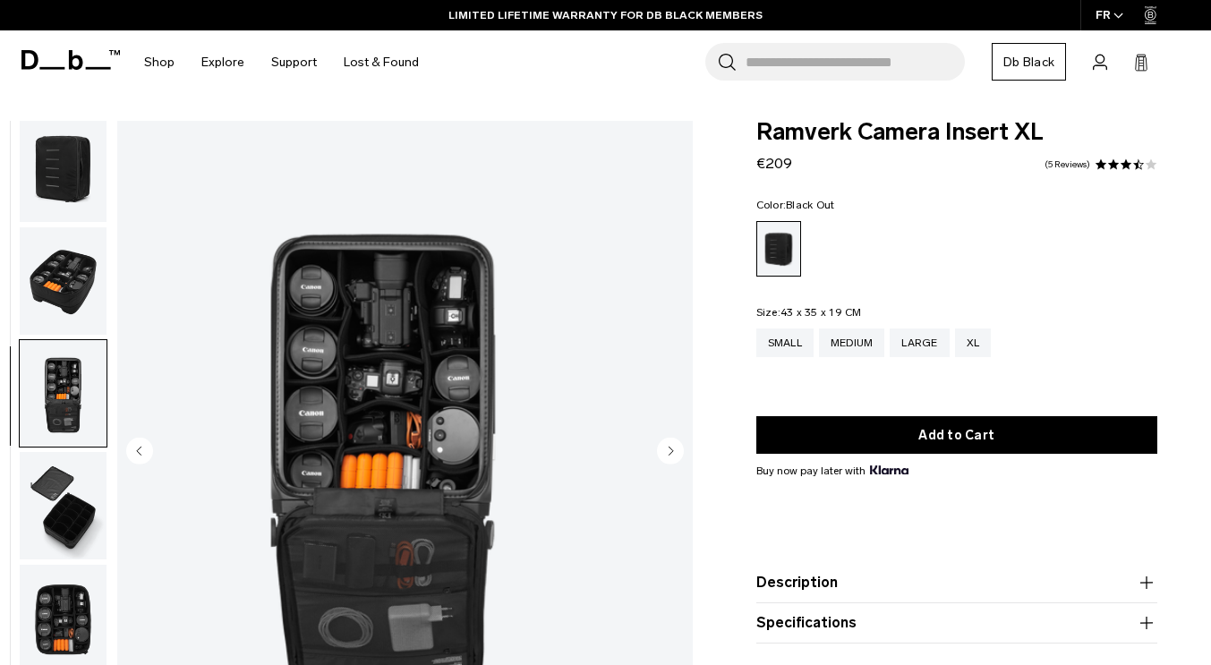
click at [661, 456] on circle "Next slide" at bounding box center [670, 451] width 27 height 27
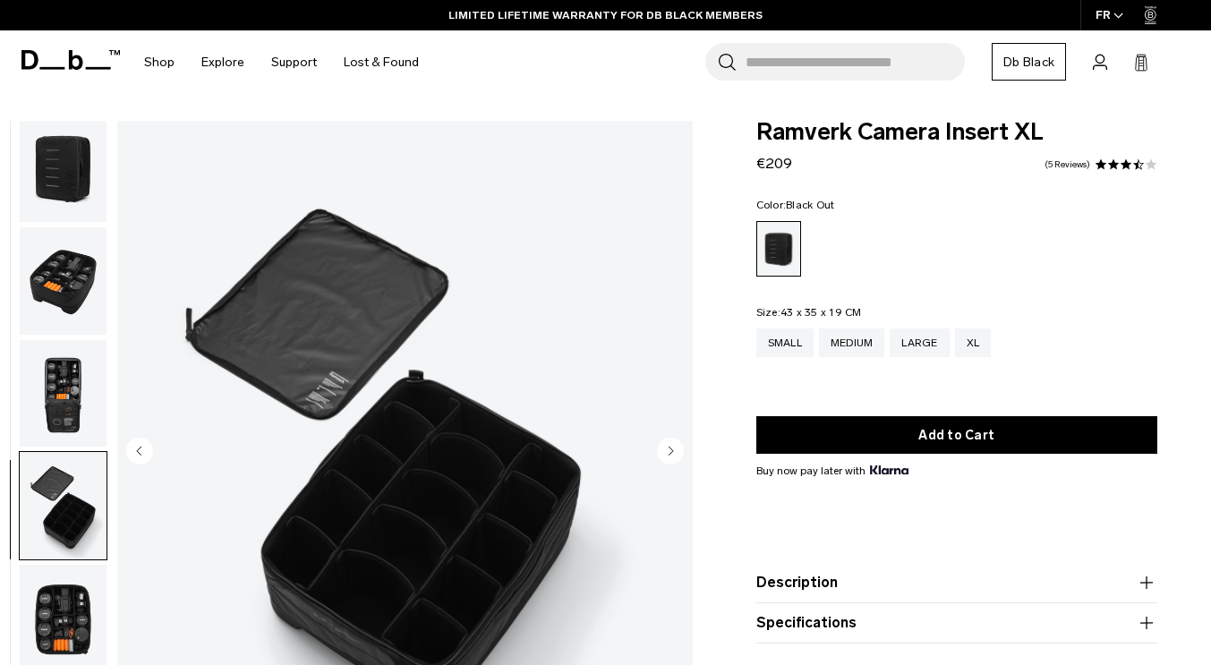
click at [661, 456] on circle "Next slide" at bounding box center [670, 451] width 27 height 27
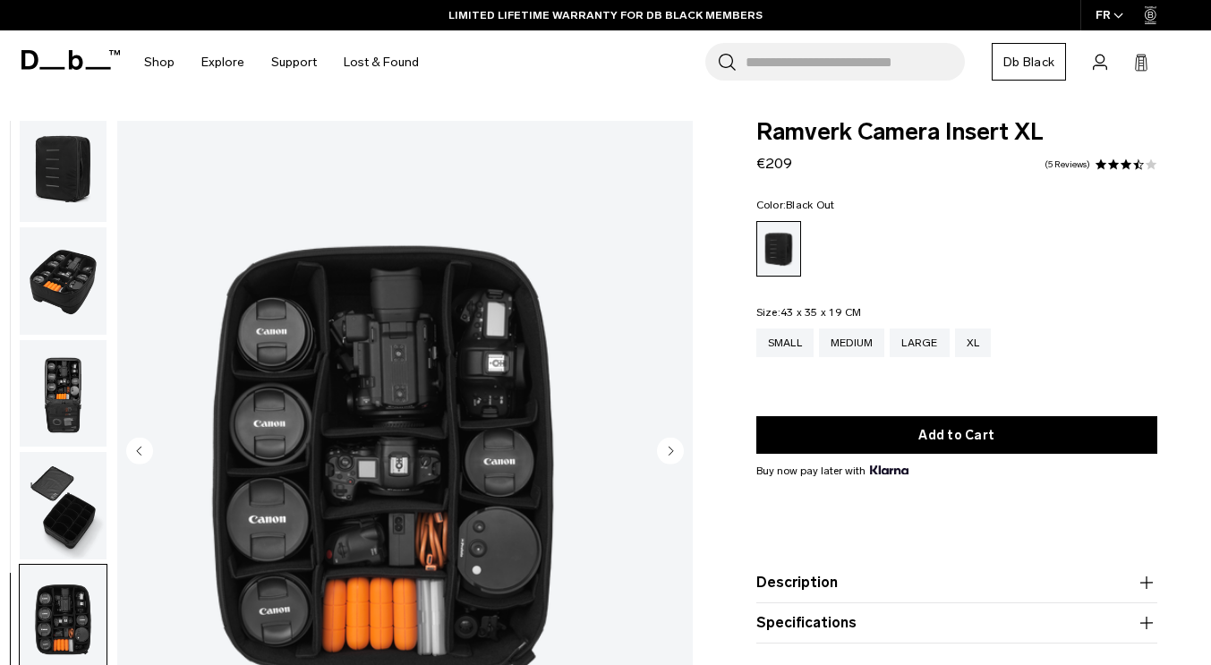
click at [661, 456] on circle "Next slide" at bounding box center [670, 451] width 27 height 27
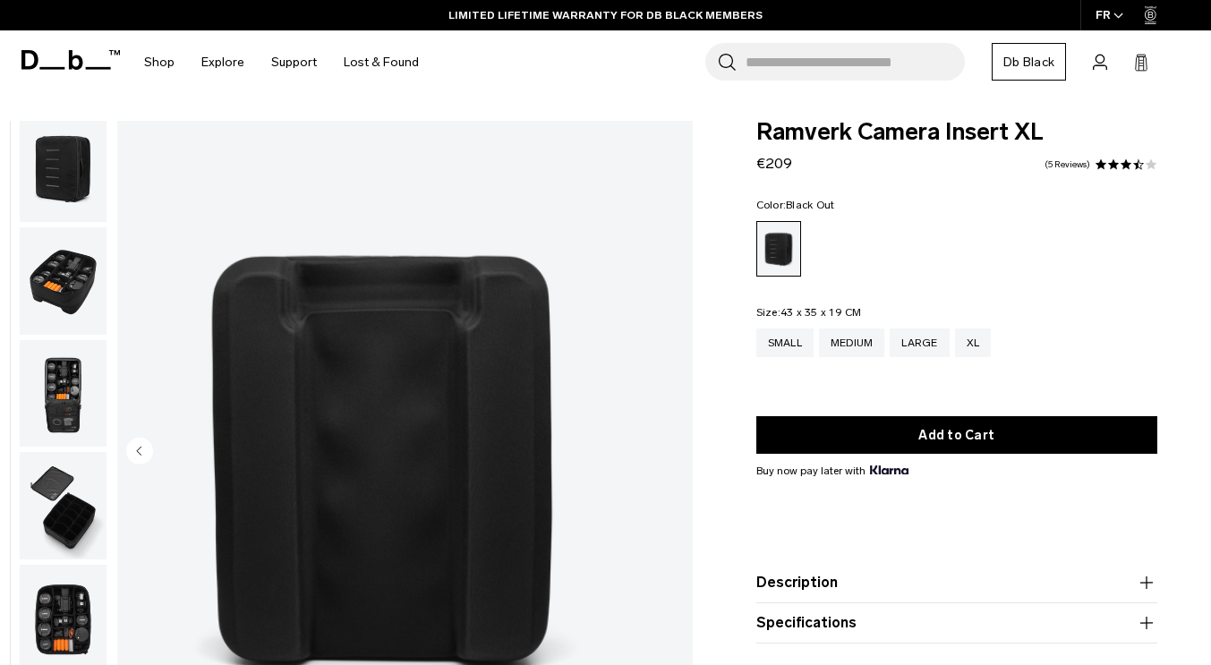
click at [153, 451] on circle "Previous slide" at bounding box center [139, 451] width 27 height 27
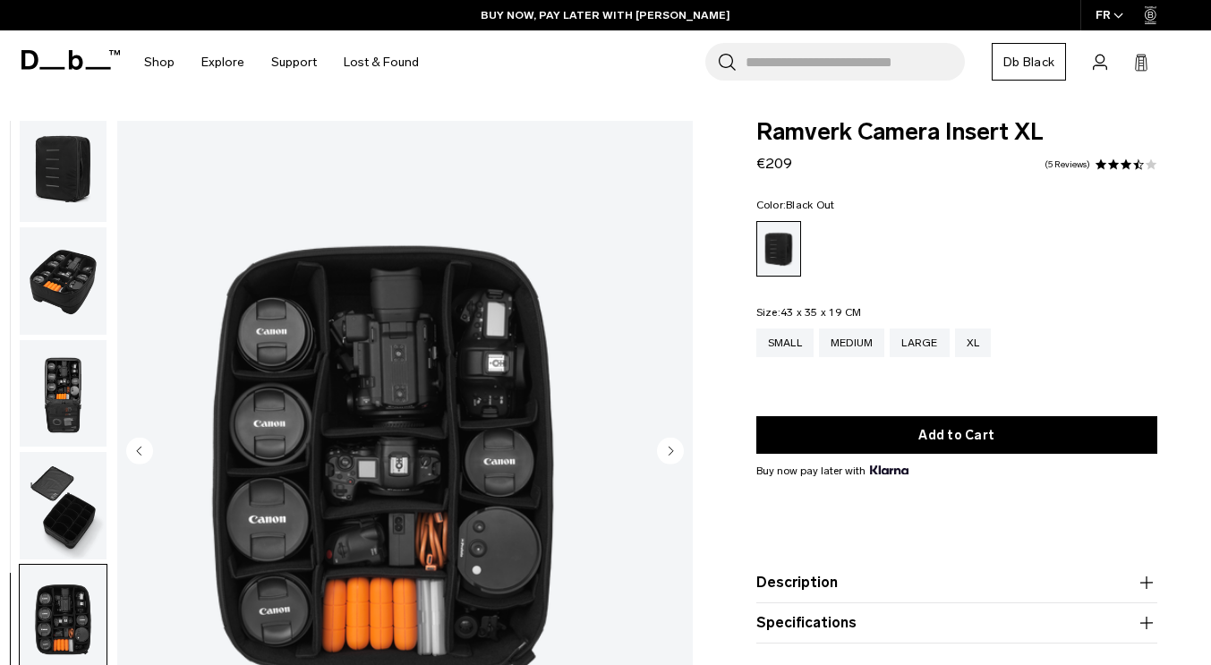
click at [153, 454] on icon "Previous slide" at bounding box center [139, 451] width 27 height 27
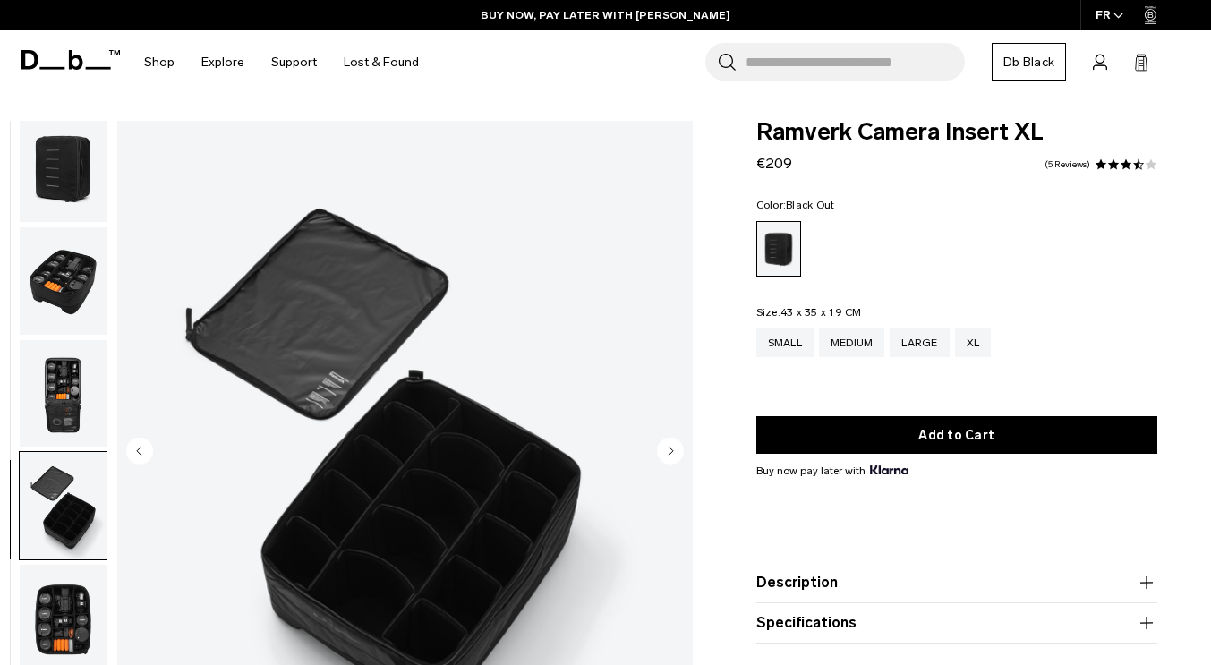
click at [153, 453] on circle "Previous slide" at bounding box center [139, 451] width 27 height 27
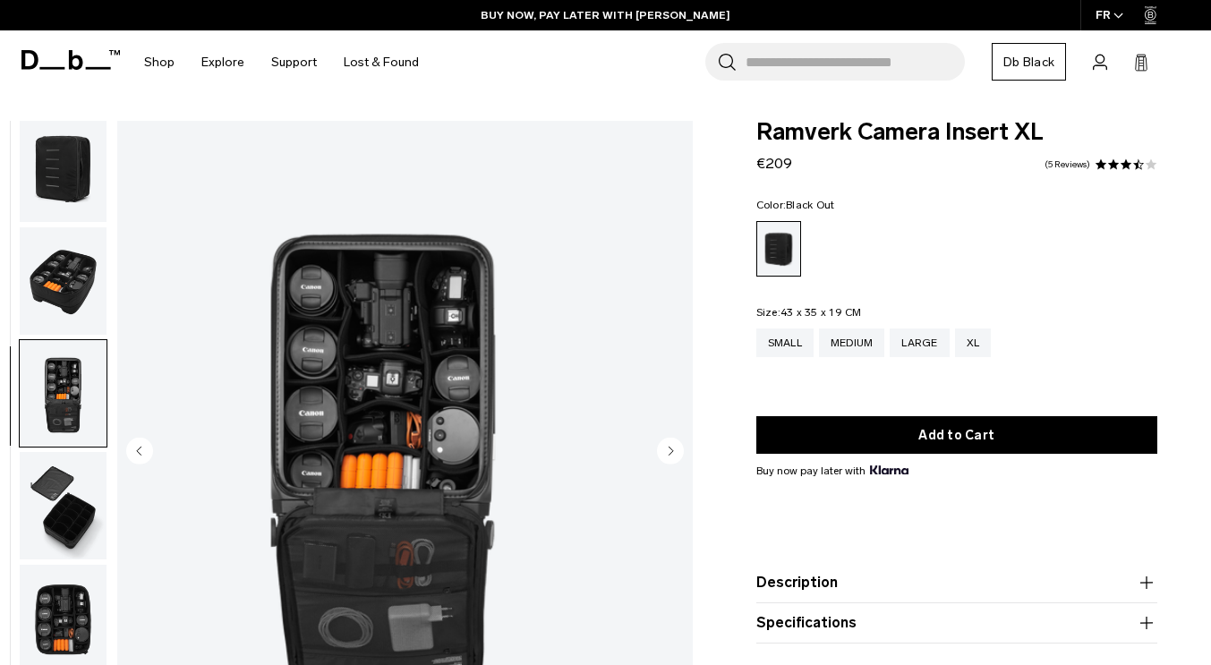
click at [153, 453] on circle "Previous slide" at bounding box center [139, 451] width 27 height 27
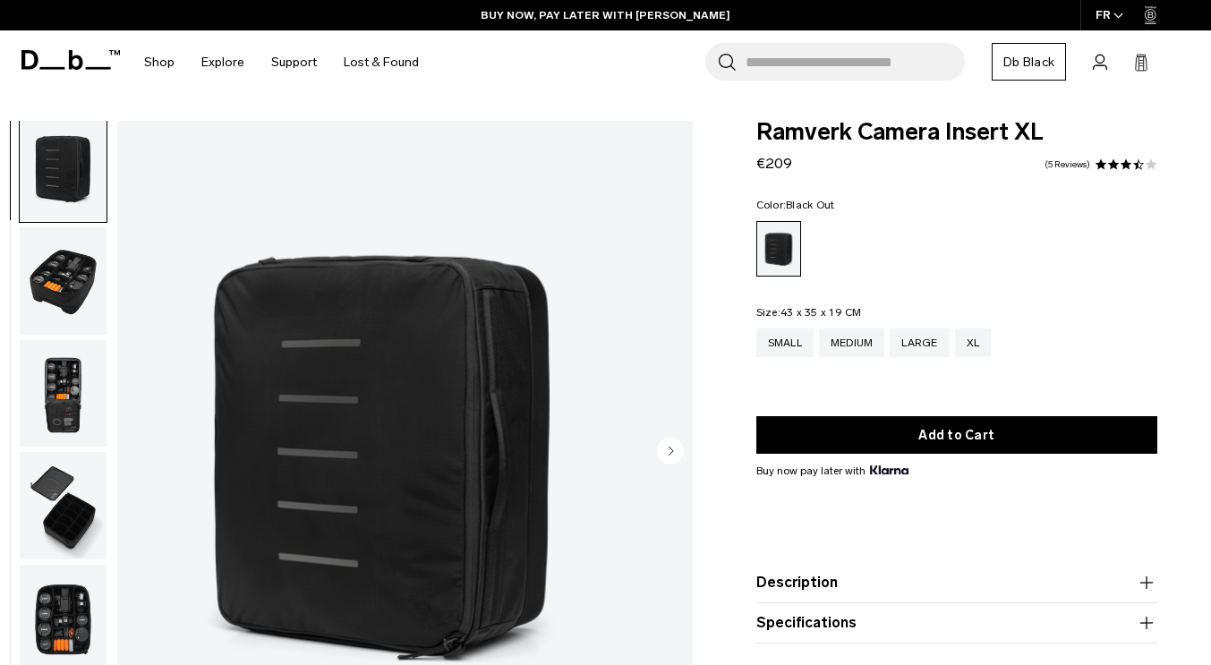
scroll to position [0, 0]
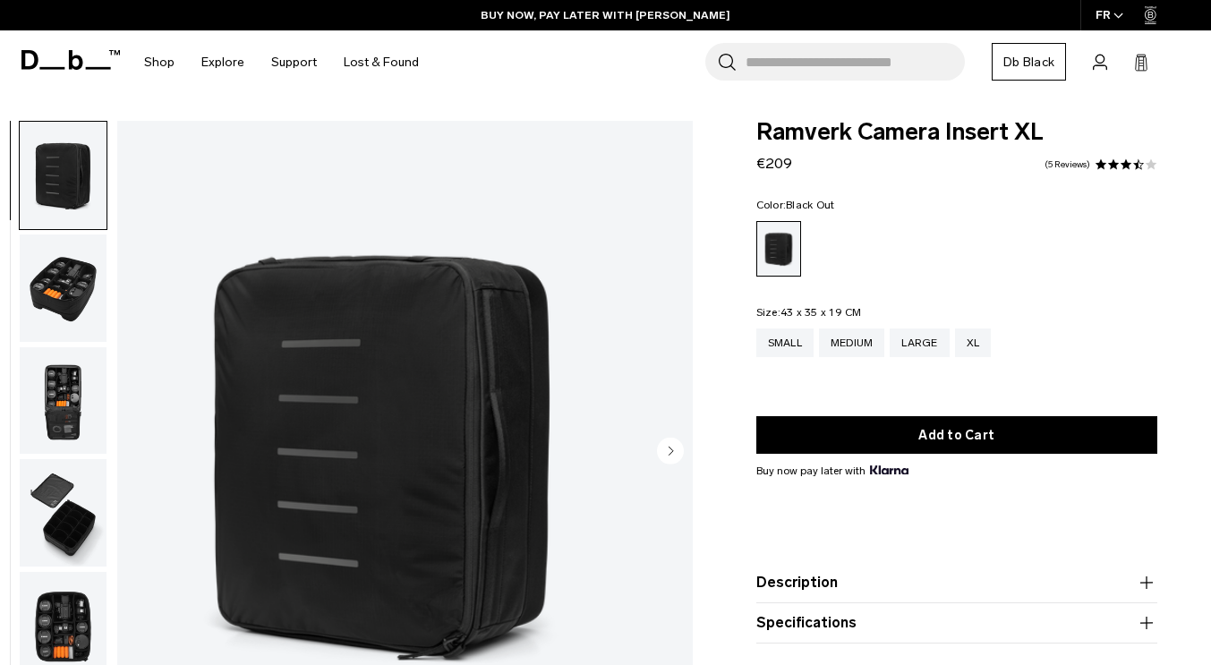
click at [185, 453] on img "1 / 6" at bounding box center [383, 453] width 532 height 664
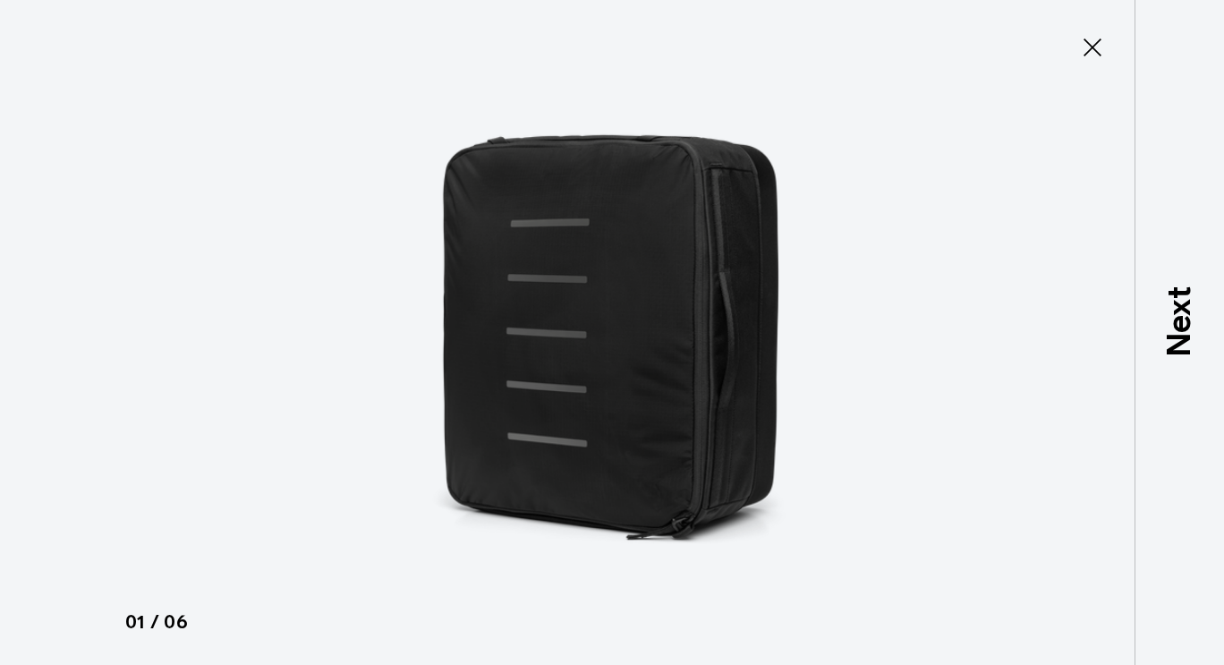
click at [1093, 45] on icon at bounding box center [1092, 47] width 29 height 29
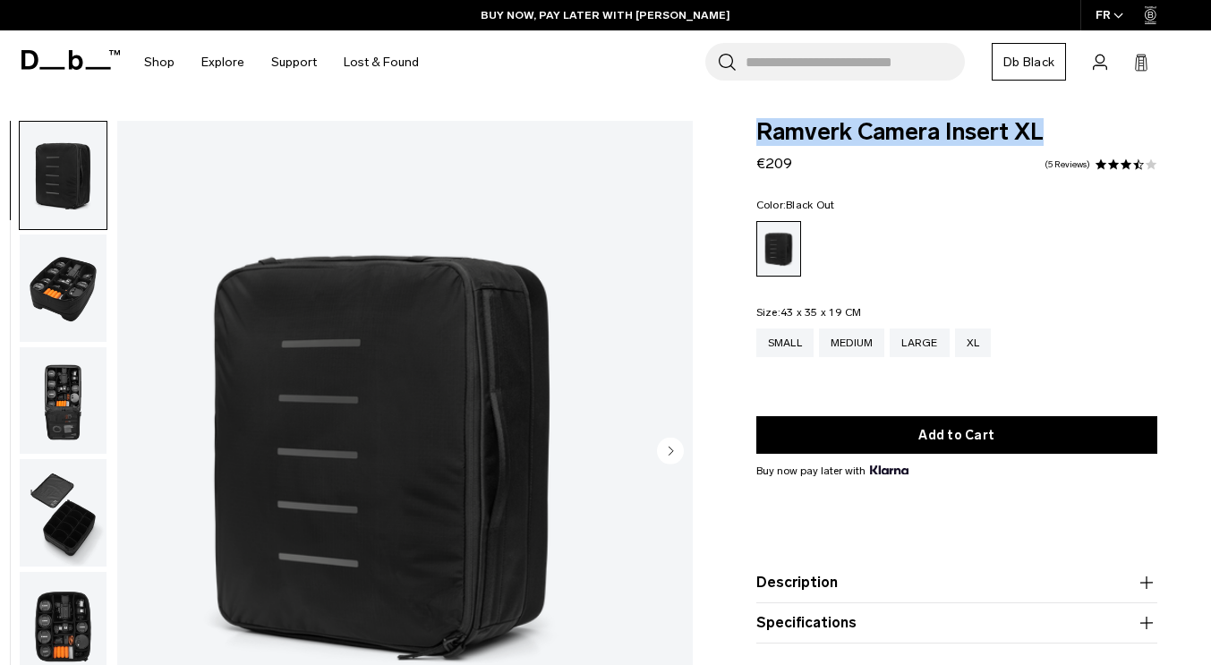
drag, startPoint x: 757, startPoint y: 134, endPoint x: 1046, endPoint y: 127, distance: 289.2
click at [1046, 127] on span "Ramverk Camera Insert XL" at bounding box center [956, 132] width 401 height 23
copy span "Ramverk Camera Insert XL"
click at [925, 351] on div "Large" at bounding box center [919, 342] width 59 height 29
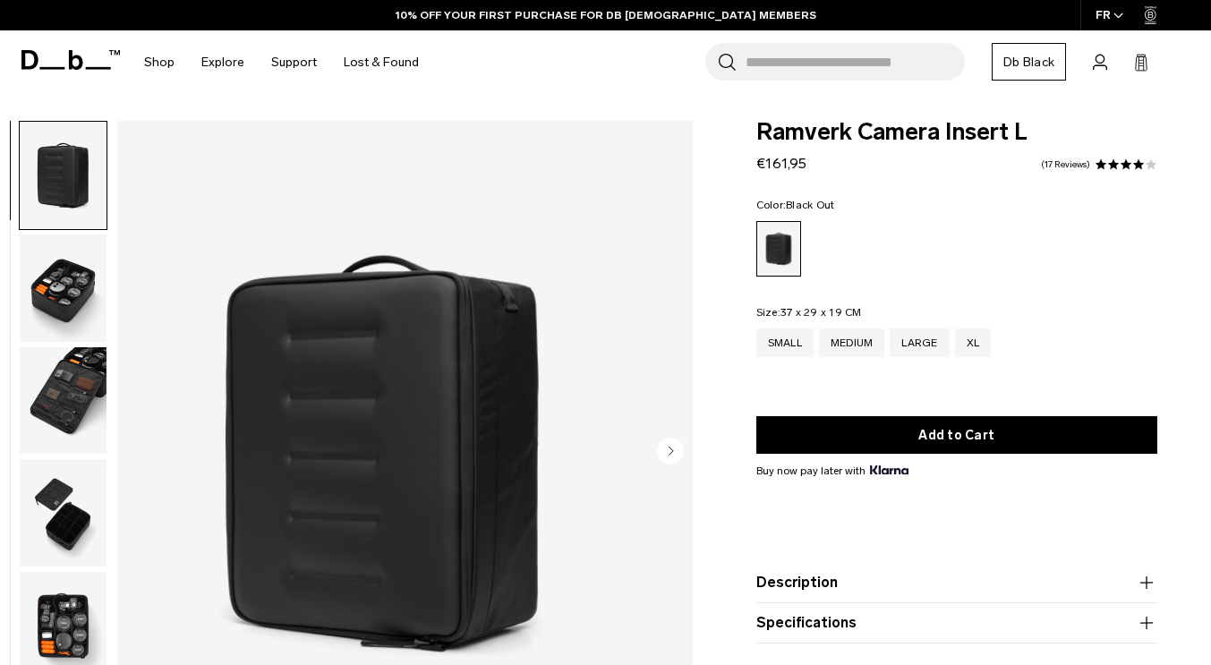
click at [104, 285] on img "button" at bounding box center [63, 287] width 87 height 107
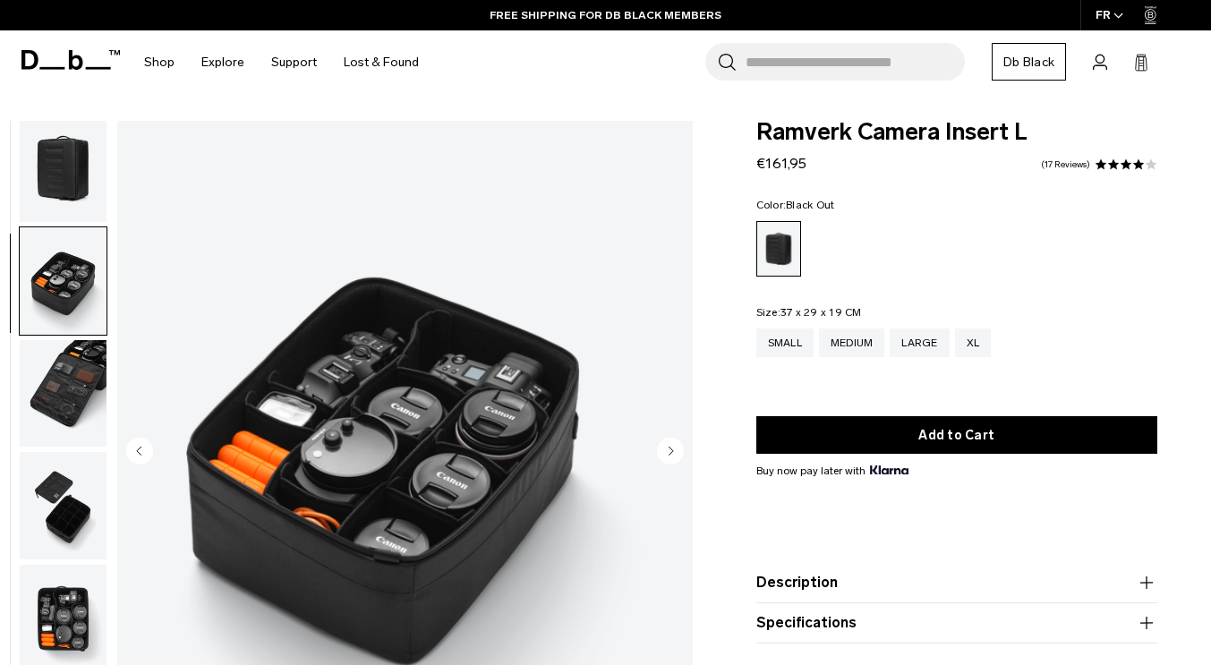
click at [102, 379] on img "button" at bounding box center [63, 393] width 87 height 107
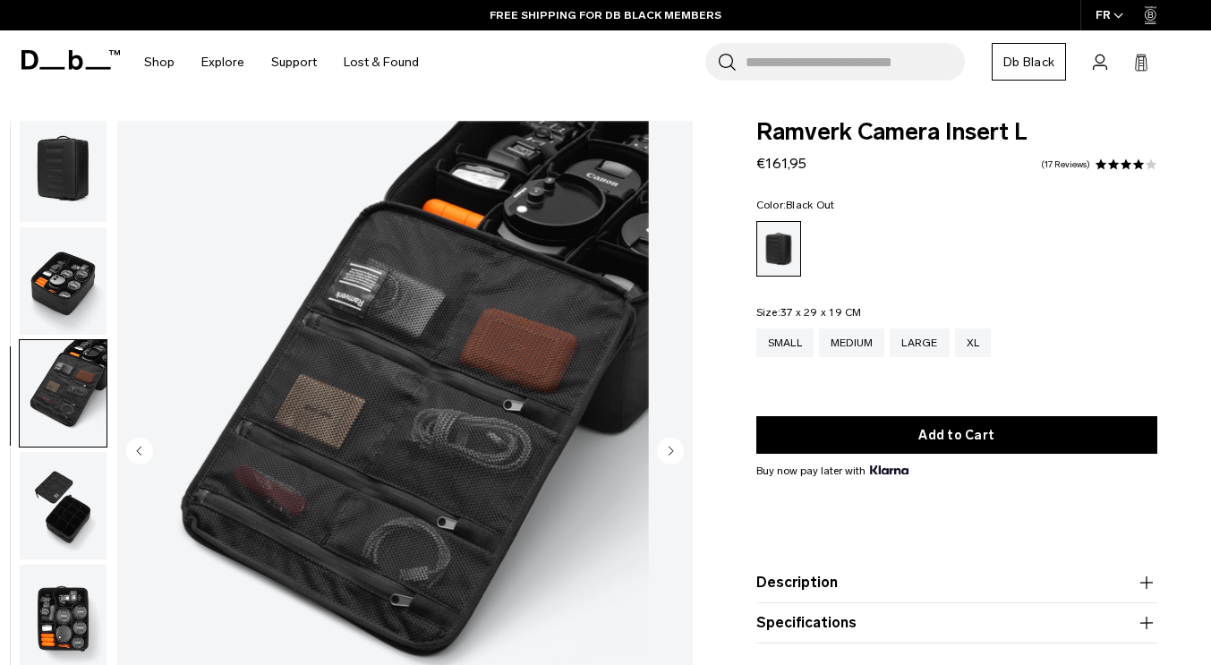
click at [107, 538] on img "button" at bounding box center [63, 505] width 87 height 107
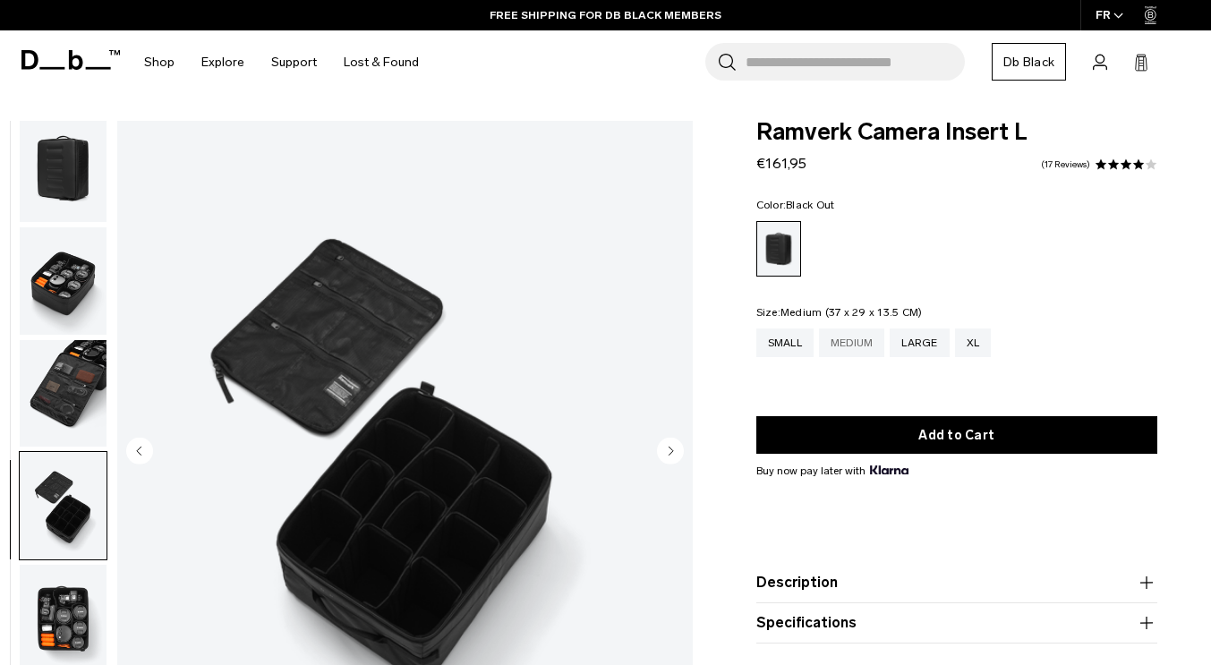
click at [856, 347] on div "Medium" at bounding box center [852, 342] width 66 height 29
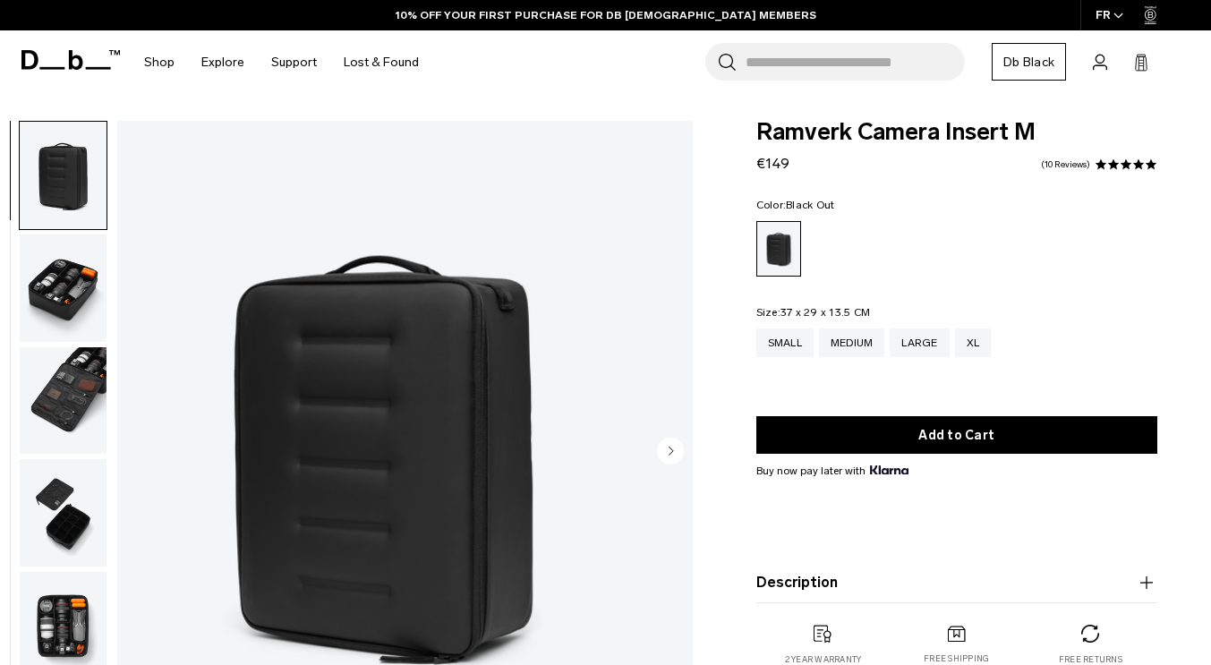
click at [98, 302] on img "button" at bounding box center [63, 287] width 87 height 107
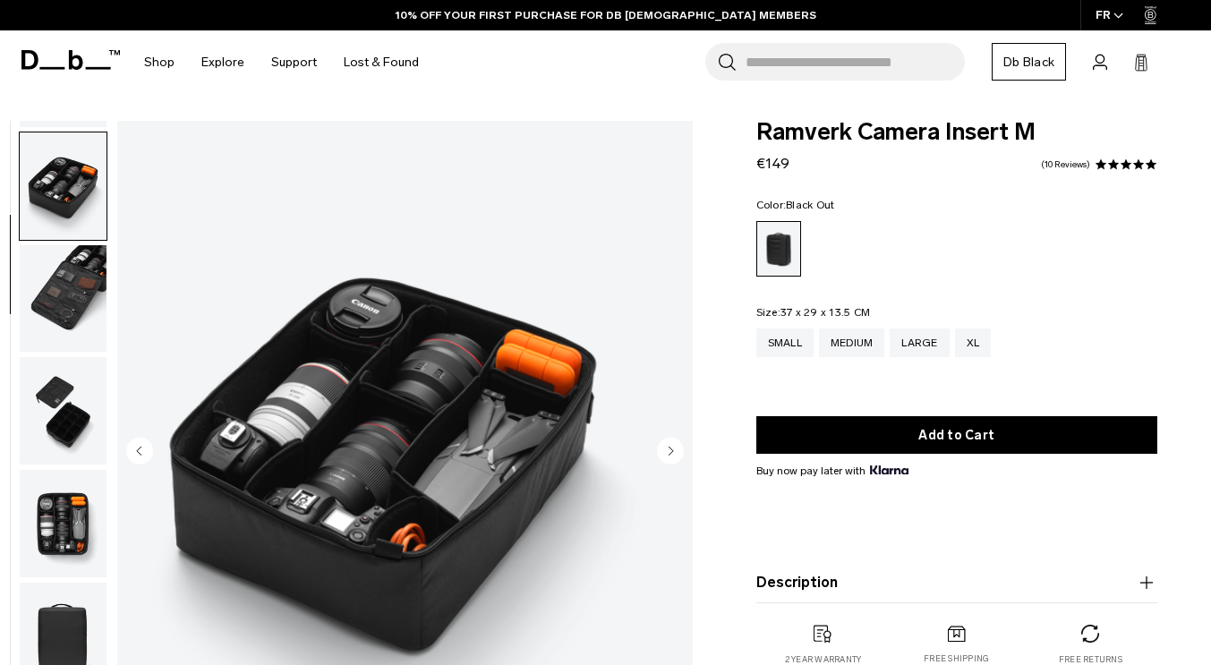
scroll to position [113, 0]
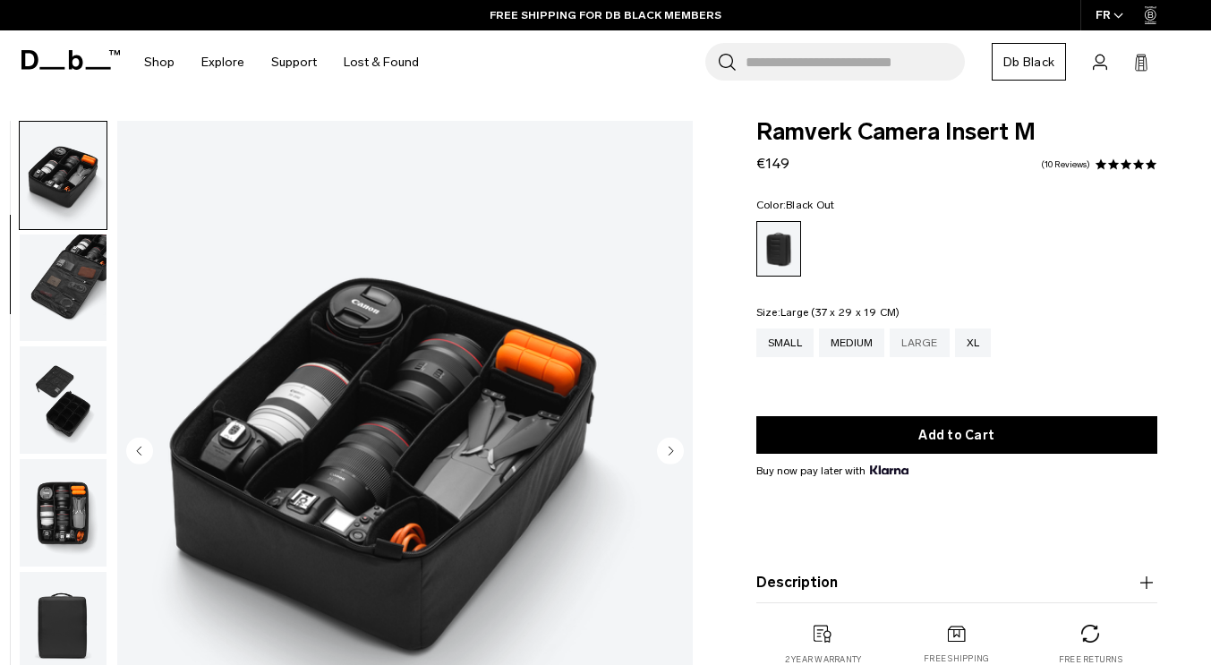
click at [910, 343] on div "Large" at bounding box center [919, 342] width 59 height 29
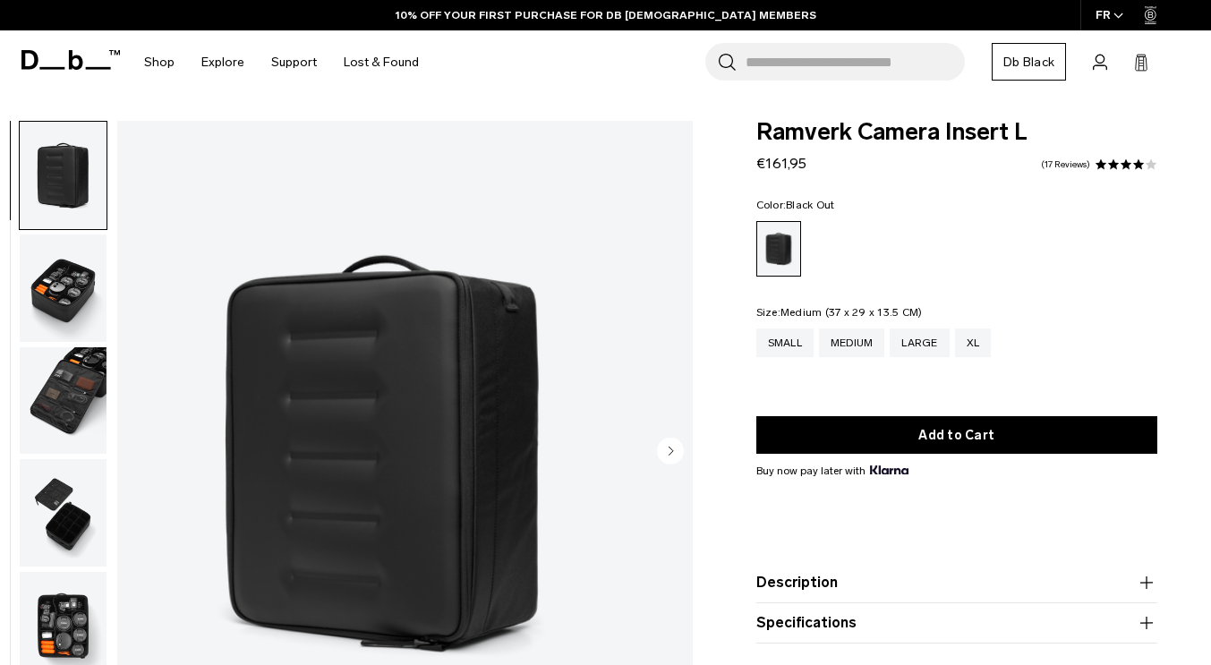
click at [858, 351] on div "Medium" at bounding box center [852, 342] width 66 height 29
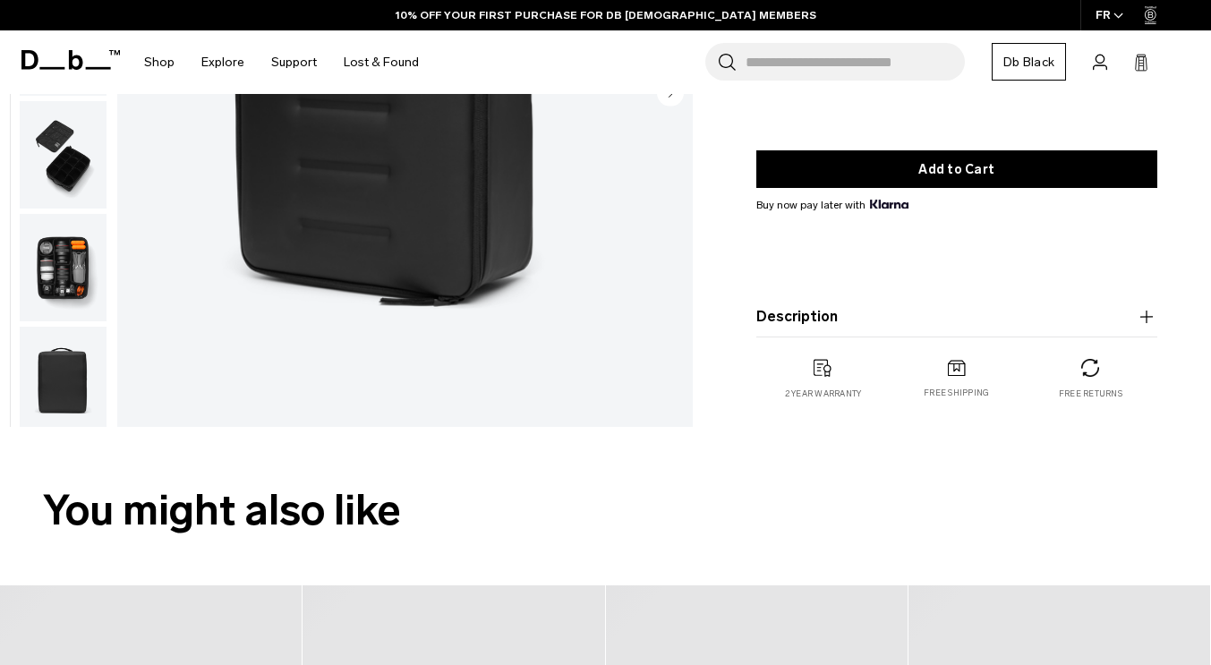
scroll to position [120, 0]
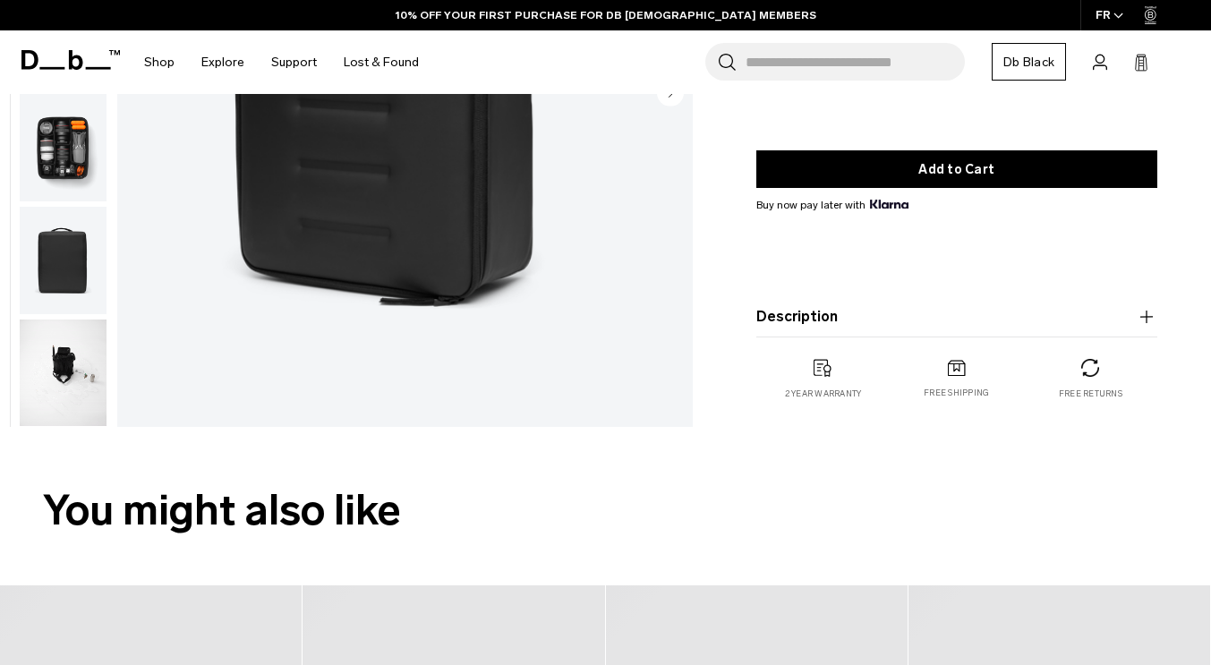
click at [107, 360] on img "button" at bounding box center [63, 373] width 87 height 107
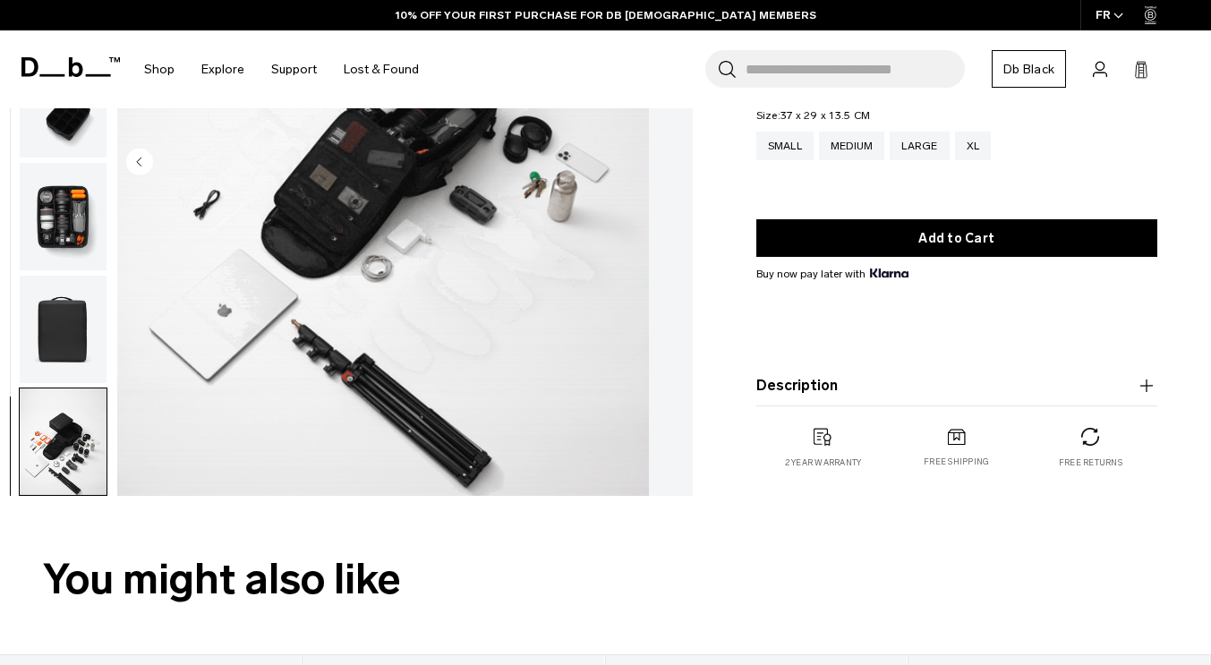
scroll to position [179, 0]
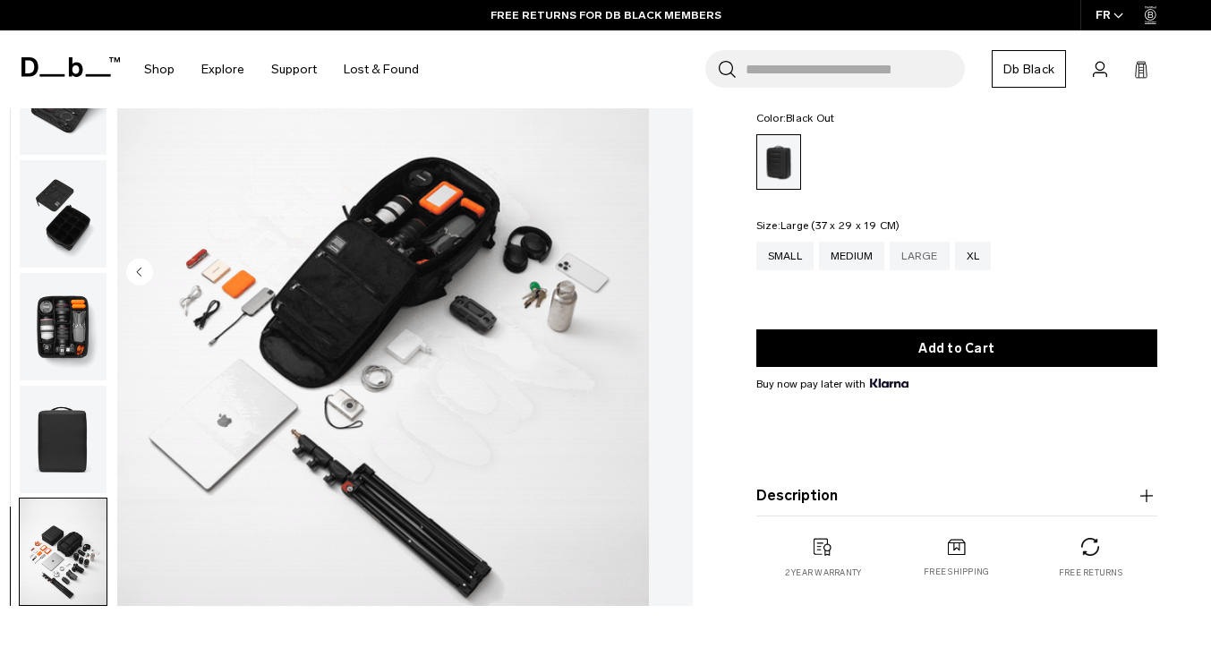
click at [929, 259] on div "Large" at bounding box center [919, 256] width 59 height 29
